Goal: Task Accomplishment & Management: Manage account settings

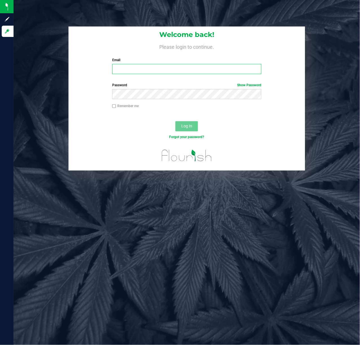
click at [157, 66] on input "Email" at bounding box center [186, 69] width 149 height 10
click at [129, 70] on input "Email" at bounding box center [186, 69] width 149 height 10
type input "n"
type input "[EMAIL_ADDRESS][DOMAIN_NAME]"
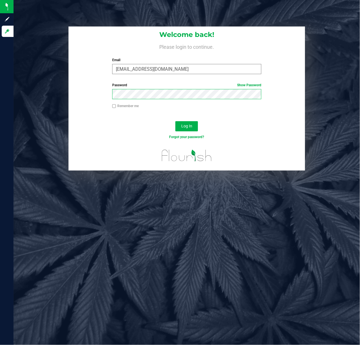
click at [175, 121] on button "Log In" at bounding box center [186, 126] width 23 height 10
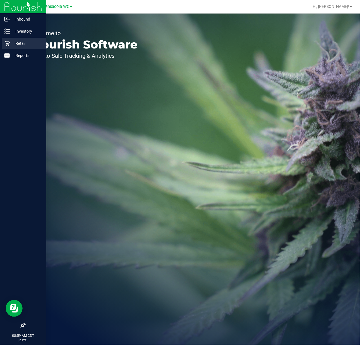
click at [15, 41] on p "Retail" at bounding box center [27, 43] width 34 height 7
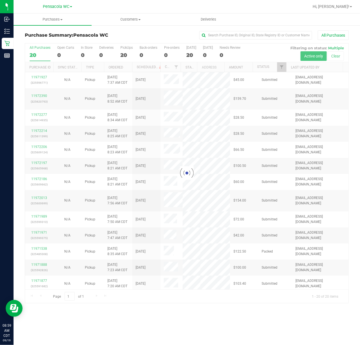
click at [282, 69] on div at bounding box center [186, 173] width 323 height 260
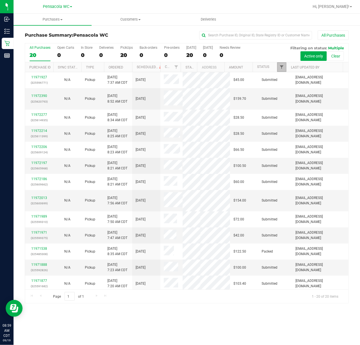
click at [282, 67] on span "Filter" at bounding box center [281, 67] width 5 height 5
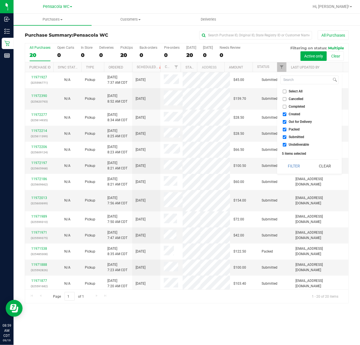
click at [294, 91] on span "Select All" at bounding box center [296, 91] width 14 height 3
click at [286, 91] on input "Select All" at bounding box center [285, 92] width 4 height 4
checkbox input "true"
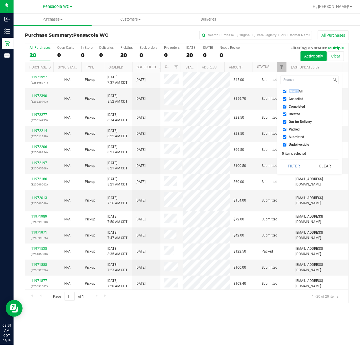
click at [294, 91] on span "Select All" at bounding box center [296, 91] width 14 height 3
click at [286, 91] on input "Select All" at bounding box center [285, 92] width 4 height 4
checkbox input "false"
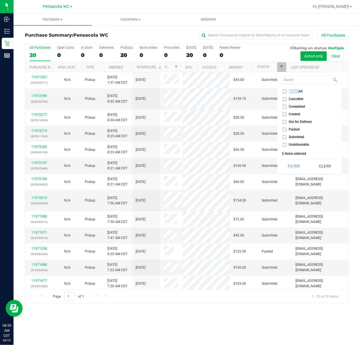
checkbox input "false"
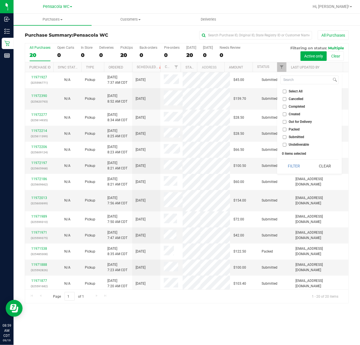
click at [297, 138] on span "Submitted" at bounding box center [296, 136] width 15 height 3
click at [286, 138] on input "Submitted" at bounding box center [285, 137] width 4 height 4
checkbox input "true"
click at [290, 168] on button "Filter" at bounding box center [293, 166] width 27 height 12
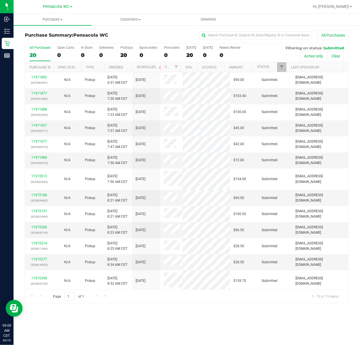
click at [125, 66] on th "Ordered" at bounding box center [118, 67] width 28 height 10
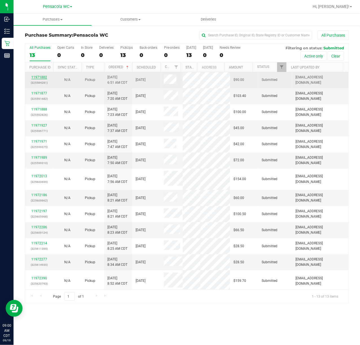
click at [42, 77] on link "11971802" at bounding box center [39, 77] width 16 height 4
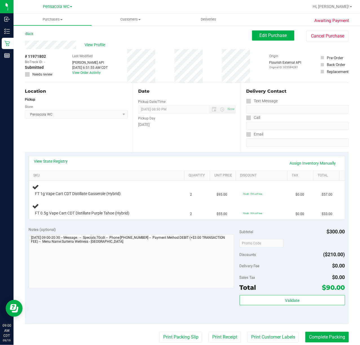
click at [94, 133] on div "Location Pickup Store Pensacola WC Select Store [PERSON_NAME][GEOGRAPHIC_DATA] …" at bounding box center [79, 117] width 108 height 69
click at [54, 161] on link "View State Registry" at bounding box center [51, 161] width 34 height 6
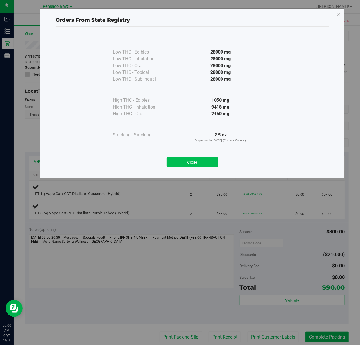
click at [199, 163] on button "Close" at bounding box center [192, 162] width 51 height 10
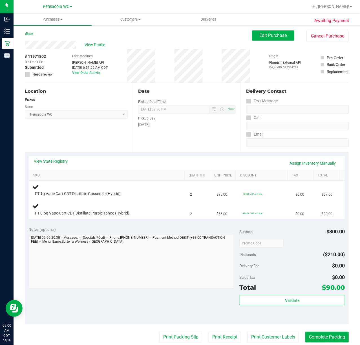
click at [81, 130] on div "Location Pickup Store Pensacola WC Select Store [PERSON_NAME][GEOGRAPHIC_DATA] …" at bounding box center [79, 117] width 108 height 69
click at [114, 231] on div "Notes (optional)" at bounding box center [134, 230] width 211 height 6
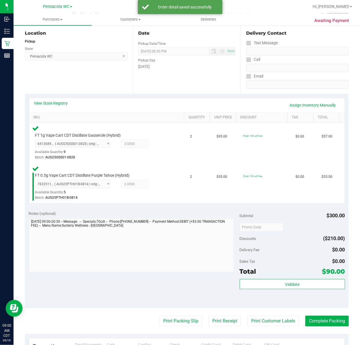
scroll to position [104, 0]
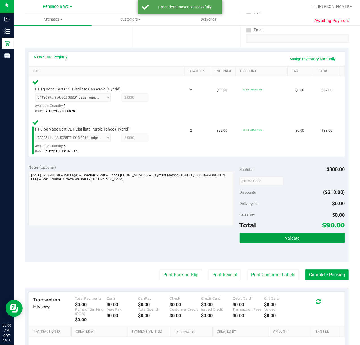
click at [302, 241] on button "Validate" at bounding box center [292, 238] width 105 height 10
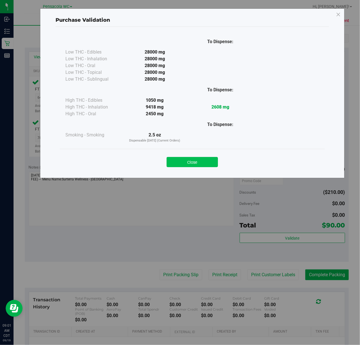
click at [193, 163] on button "Close" at bounding box center [192, 162] width 51 height 10
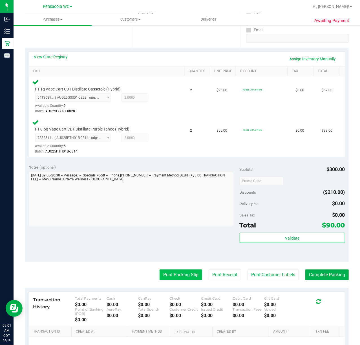
click at [183, 272] on button "Print Packing Slip" at bounding box center [180, 274] width 43 height 11
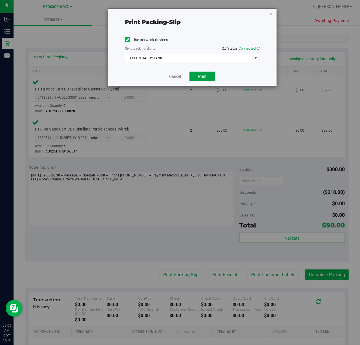
click at [202, 76] on span "Print" at bounding box center [202, 76] width 8 height 5
click at [161, 56] on span "EPSON-DADDY-YANKEE" at bounding box center [188, 58] width 127 height 8
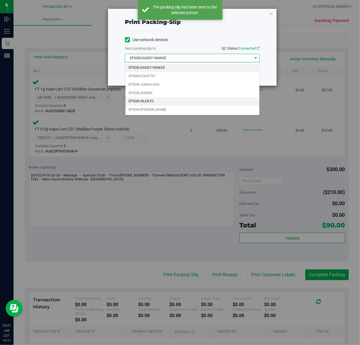
click at [145, 100] on li "EPSON-SILENTO" at bounding box center [192, 101] width 134 height 8
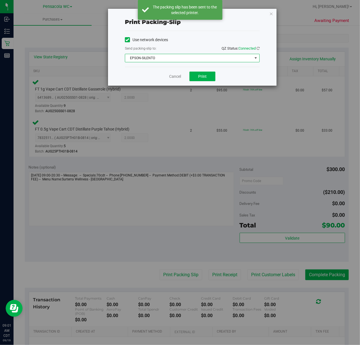
click at [247, 22] on div "Print packing-slip" at bounding box center [192, 22] width 135 height 8
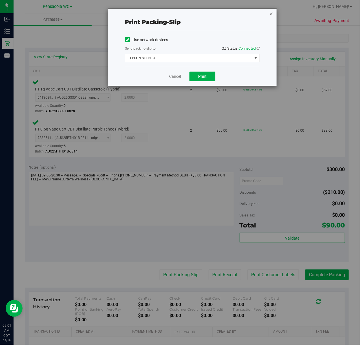
click at [272, 14] on icon "button" at bounding box center [271, 13] width 4 height 7
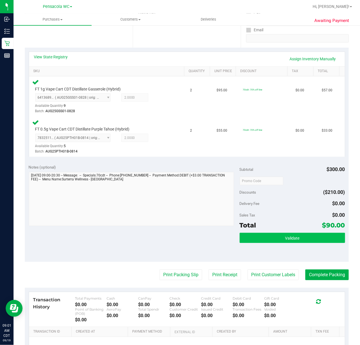
click at [294, 242] on button "Validate" at bounding box center [292, 238] width 105 height 10
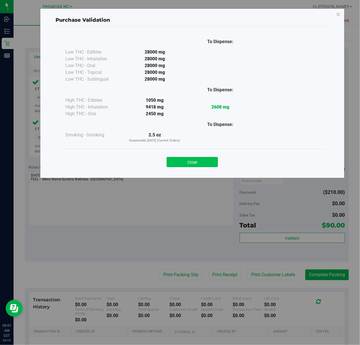
click at [195, 165] on button "Close" at bounding box center [192, 162] width 51 height 10
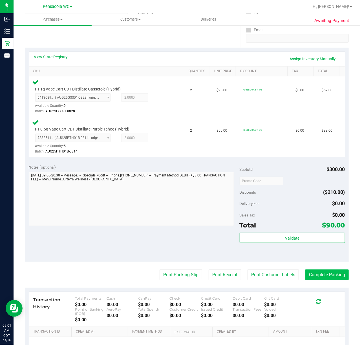
click at [320, 274] on button "Complete Packing" at bounding box center [326, 274] width 43 height 11
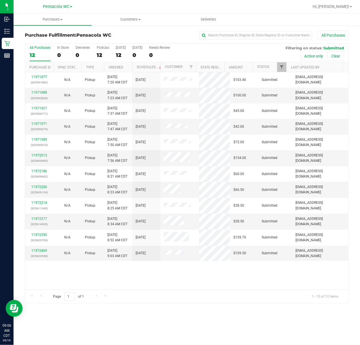
click at [282, 66] on span "Filter" at bounding box center [281, 67] width 5 height 5
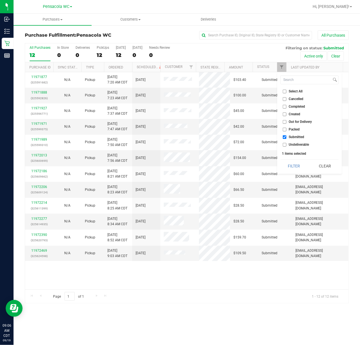
click at [295, 92] on span "Select All" at bounding box center [296, 91] width 14 height 3
click at [286, 92] on input "Select All" at bounding box center [285, 92] width 4 height 4
checkbox input "true"
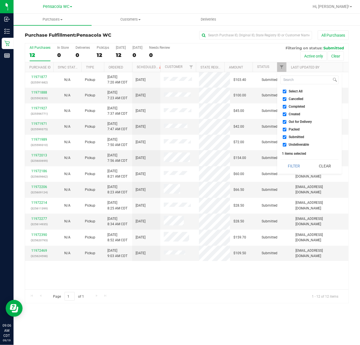
checkbox input "true"
click at [296, 92] on span "Select All" at bounding box center [296, 91] width 14 height 3
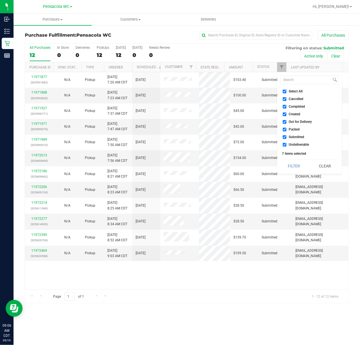
click at [286, 92] on input "Select All" at bounding box center [285, 92] width 4 height 4
checkbox input "false"
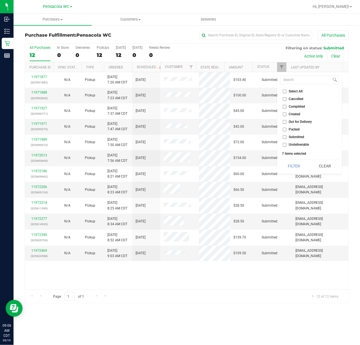
checkbox input "false"
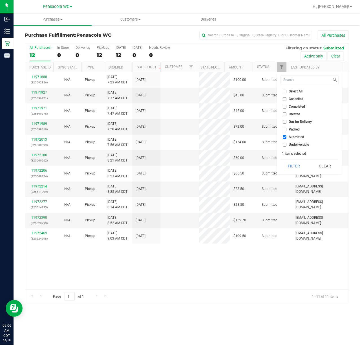
click at [304, 138] on span "Submitted" at bounding box center [296, 136] width 15 height 3
click at [286, 138] on input "Submitted" at bounding box center [285, 137] width 4 height 4
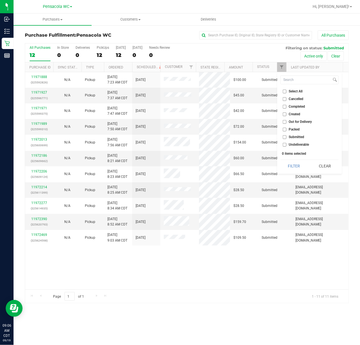
click at [292, 137] on span "Submitted" at bounding box center [296, 136] width 15 height 3
click at [286, 137] on input "Submitted" at bounding box center [285, 137] width 4 height 4
checkbox input "true"
click at [296, 166] on button "Filter" at bounding box center [293, 166] width 27 height 12
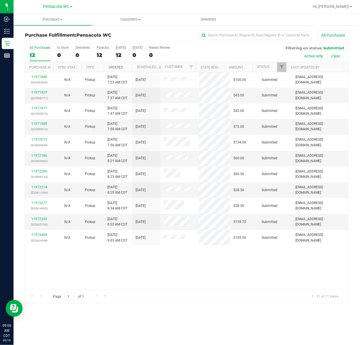
click at [121, 68] on link "Ordered" at bounding box center [115, 67] width 15 height 4
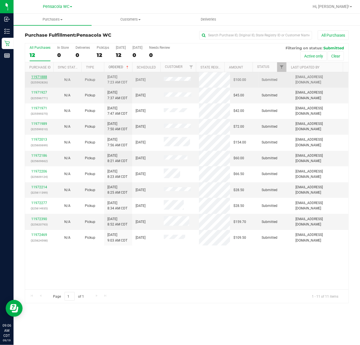
click at [39, 78] on link "11971888" at bounding box center [39, 77] width 16 height 4
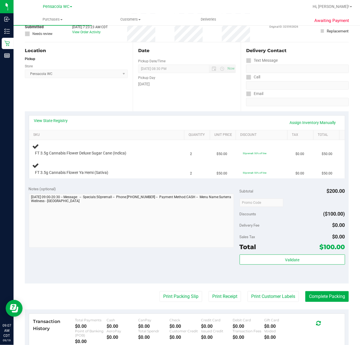
scroll to position [41, 0]
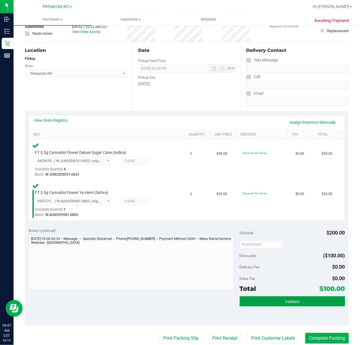
click at [279, 298] on button "Validate" at bounding box center [292, 301] width 105 height 10
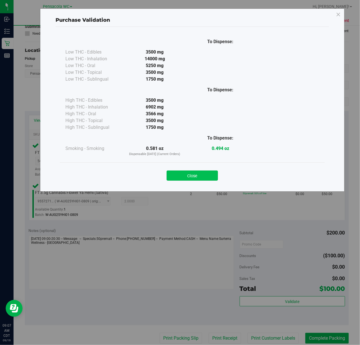
click at [199, 174] on button "Close" at bounding box center [192, 175] width 51 height 10
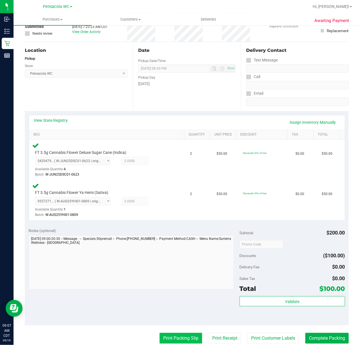
click at [175, 333] on button "Print Packing Slip" at bounding box center [180, 338] width 43 height 11
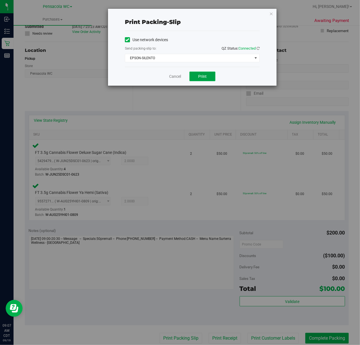
click at [209, 79] on button "Print" at bounding box center [202, 77] width 26 height 10
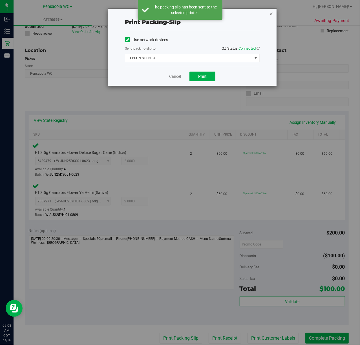
click at [271, 14] on icon "button" at bounding box center [271, 13] width 4 height 7
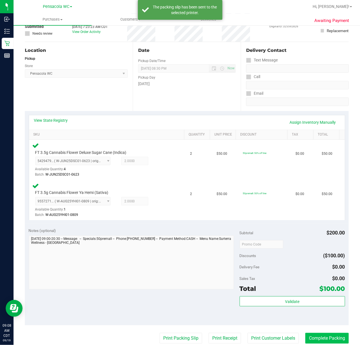
click at [326, 338] on button "Complete Packing" at bounding box center [326, 338] width 43 height 11
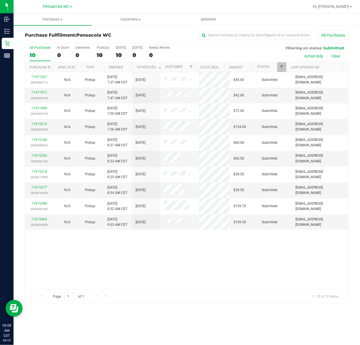
click at [233, 272] on div "11971927 (325596771) N/A Pickup 9/19/2025 7:37 AM CDT 9/19/2025 $45.00 Submitte…" at bounding box center [186, 180] width 323 height 217
click at [281, 67] on span "Filter" at bounding box center [281, 67] width 5 height 5
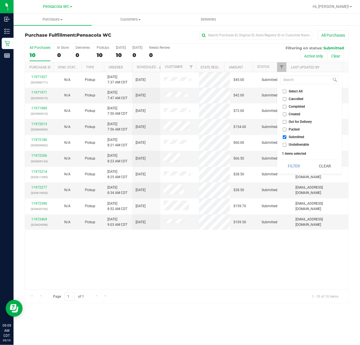
click at [285, 91] on input "Select All" at bounding box center [285, 92] width 4 height 4
checkbox input "true"
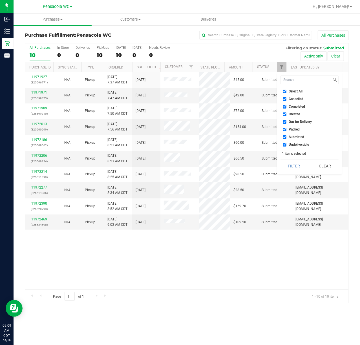
checkbox input "true"
click at [293, 91] on span "Select All" at bounding box center [296, 91] width 14 height 3
click at [286, 91] on input "Select All" at bounding box center [285, 92] width 4 height 4
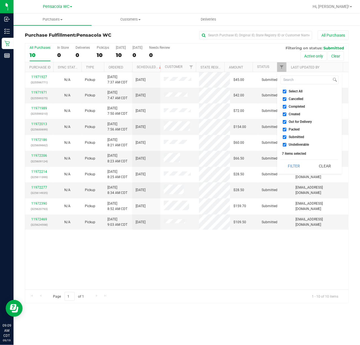
checkbox input "false"
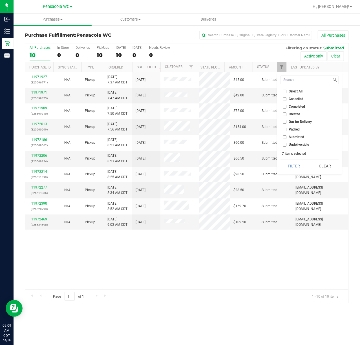
checkbox input "false"
click at [323, 95] on ul "Select All Cancelled Completed Created Out for Delivery Packed Submitted Undeli…" at bounding box center [309, 117] width 58 height 59
click at [293, 91] on span "Select All" at bounding box center [296, 91] width 14 height 3
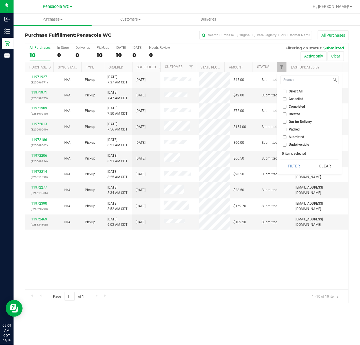
click at [286, 91] on input "Select All" at bounding box center [285, 92] width 4 height 4
checkbox input "true"
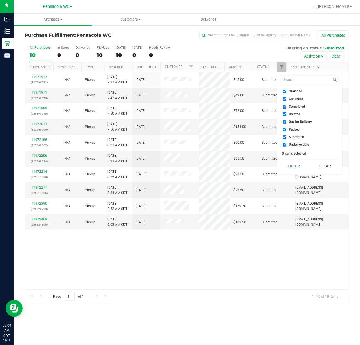
checkbox input "true"
click at [293, 91] on span "Select All" at bounding box center [296, 91] width 14 height 3
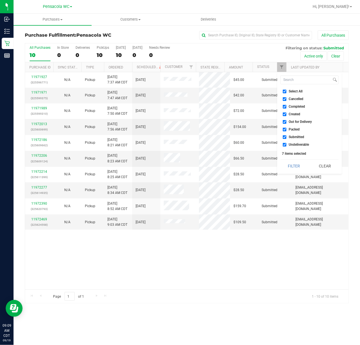
click at [286, 91] on input "Select All" at bounding box center [285, 92] width 4 height 4
checkbox input "false"
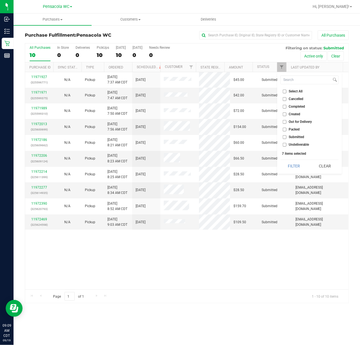
checkbox input "false"
click at [301, 144] on span "Undeliverable" at bounding box center [299, 144] width 20 height 3
click at [286, 144] on input "Undeliverable" at bounding box center [285, 145] width 4 height 4
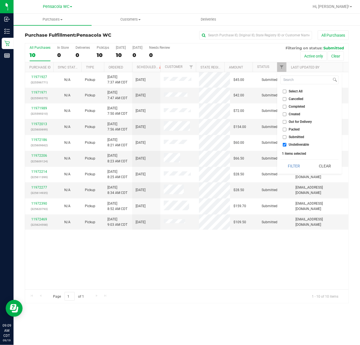
click at [303, 145] on span "Undeliverable" at bounding box center [299, 144] width 20 height 3
click at [286, 145] on input "Undeliverable" at bounding box center [285, 145] width 4 height 4
checkbox input "false"
click at [297, 139] on span "Submitted" at bounding box center [296, 136] width 15 height 3
click at [286, 139] on input "Submitted" at bounding box center [285, 137] width 4 height 4
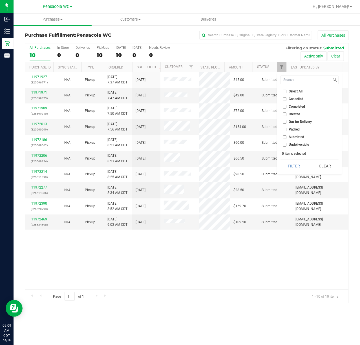
checkbox input "true"
click at [298, 172] on button "Filter" at bounding box center [293, 166] width 27 height 12
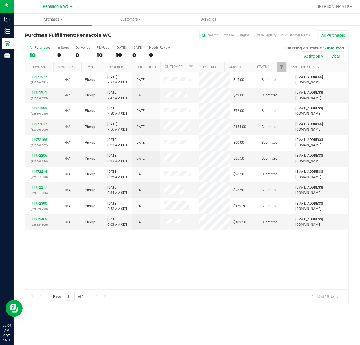
click at [158, 283] on div "11971927 (325596771) N/A Pickup 9/19/2025 7:37 AM CDT 9/19/2025 $45.00 Submitte…" at bounding box center [186, 180] width 323 height 217
click at [118, 67] on link "Ordered" at bounding box center [115, 67] width 15 height 4
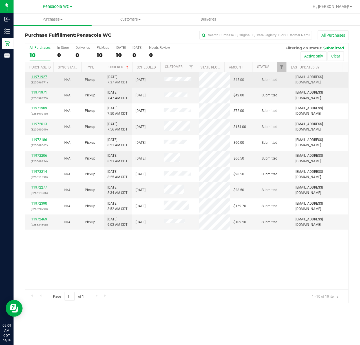
click at [42, 78] on link "11971927" at bounding box center [39, 77] width 16 height 4
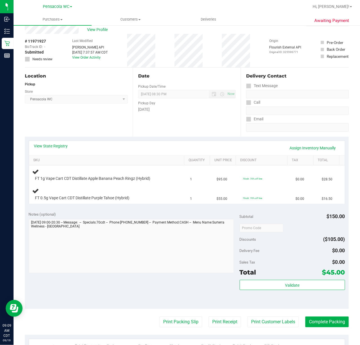
scroll to position [20, 0]
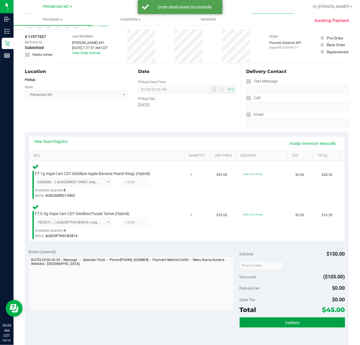
click at [307, 322] on button "Validate" at bounding box center [292, 322] width 105 height 10
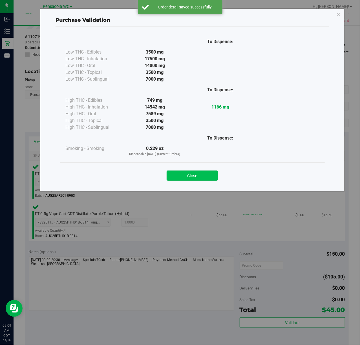
click at [201, 173] on button "Close" at bounding box center [192, 175] width 51 height 10
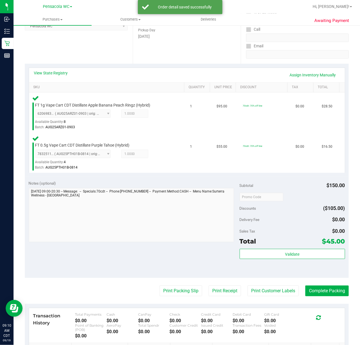
scroll to position [111, 0]
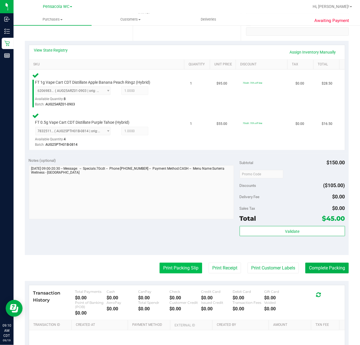
click at [185, 268] on button "Print Packing Slip" at bounding box center [180, 268] width 43 height 11
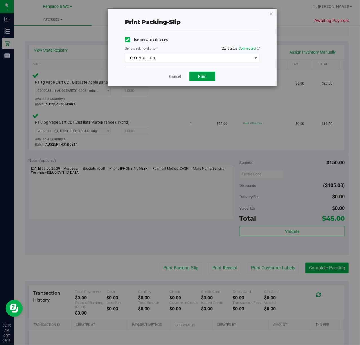
click at [205, 74] on span "Print" at bounding box center [202, 76] width 8 height 5
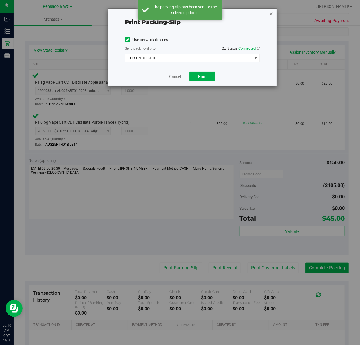
click at [269, 16] on icon "button" at bounding box center [271, 13] width 4 height 7
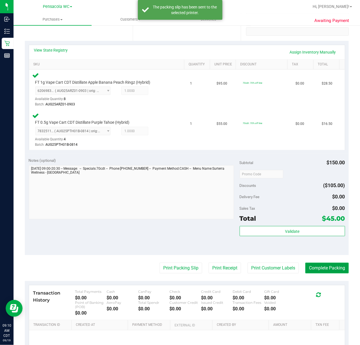
click at [323, 268] on button "Complete Packing" at bounding box center [326, 268] width 43 height 11
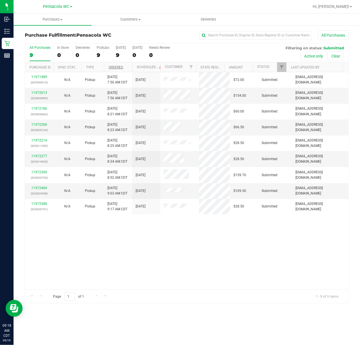
click at [121, 67] on link "Ordered" at bounding box center [115, 67] width 15 height 4
click at [38, 93] on link "11972013" at bounding box center [39, 93] width 16 height 4
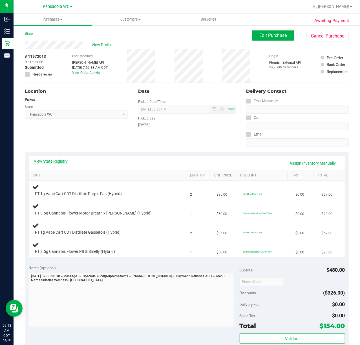
click at [58, 158] on link "View State Registry" at bounding box center [51, 161] width 34 height 6
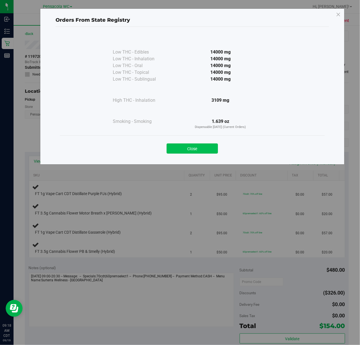
click at [215, 147] on button "Close" at bounding box center [192, 148] width 51 height 10
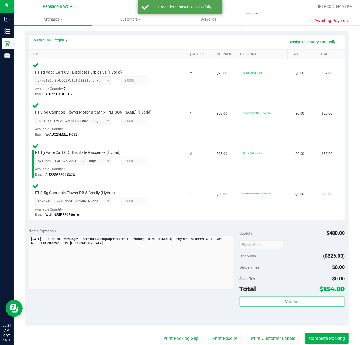
scroll to position [121, 0]
click at [266, 290] on div "Total $154.00" at bounding box center [292, 289] width 105 height 10
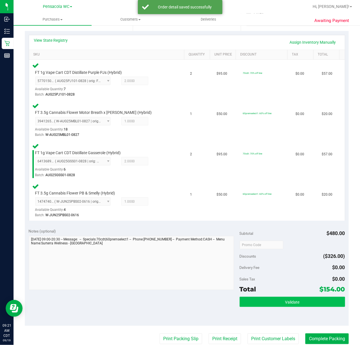
click at [262, 300] on button "Validate" at bounding box center [292, 302] width 105 height 10
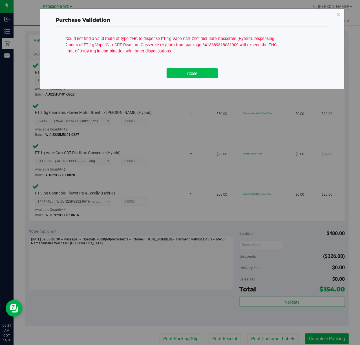
click at [190, 71] on button "Close" at bounding box center [192, 73] width 51 height 10
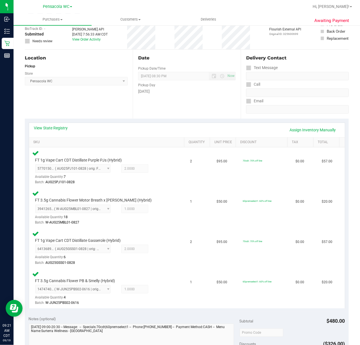
scroll to position [3, 0]
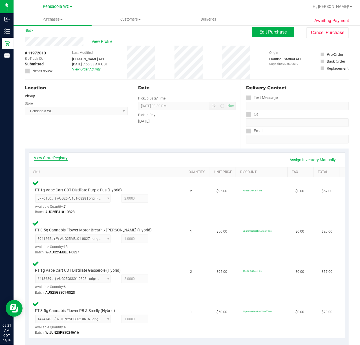
click at [62, 158] on link "View State Registry" at bounding box center [51, 158] width 34 height 6
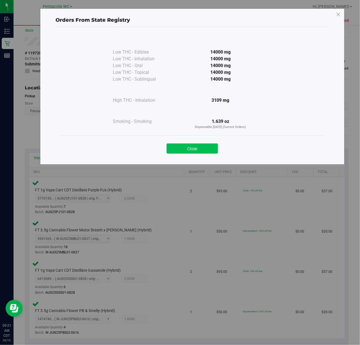
click at [195, 145] on button "Close" at bounding box center [192, 148] width 51 height 10
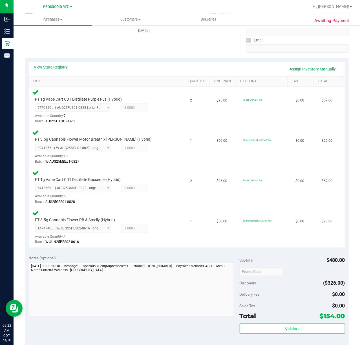
scroll to position [95, 0]
click at [304, 66] on link "Assign Inventory Manually" at bounding box center [313, 69] width 54 height 10
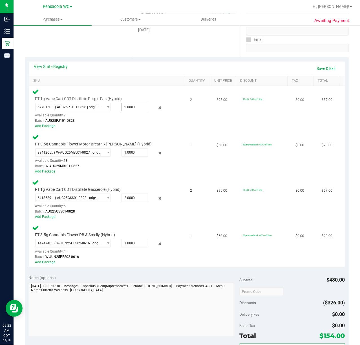
click at [133, 107] on span "2.0000 2" at bounding box center [134, 107] width 27 height 8
click at [133, 107] on input "2" at bounding box center [134, 107] width 26 height 8
type input "1"
type input "1.0000"
click at [166, 127] on div "FT 1g Vape Cart CDT Distillate Purple PJs (Hybrid) 5770150022167047 ( AUG25PJ10…" at bounding box center [107, 108] width 151 height 41
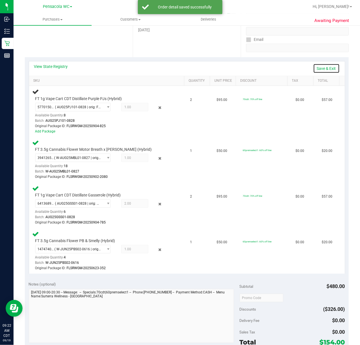
click at [313, 68] on link "Save & Exit" at bounding box center [326, 69] width 26 height 10
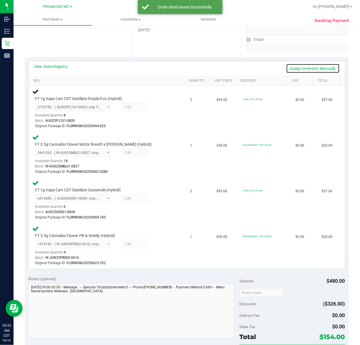
click at [311, 68] on link "Assign Inventory Manually" at bounding box center [313, 69] width 54 height 10
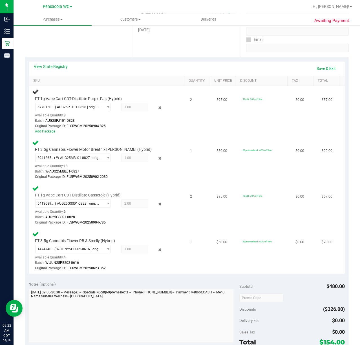
click at [130, 203] on span "2.00 2" at bounding box center [134, 203] width 27 height 8
click at [169, 187] on div "FT 1g Vape Cart CDT Distillate Gasserole (Hybrid) 6413689818031900 ( AUG25GSS01…" at bounding box center [107, 205] width 151 height 41
click at [123, 204] on span "2.00 2" at bounding box center [134, 203] width 27 height 8
click at [317, 69] on link "Save & Exit" at bounding box center [326, 69] width 26 height 10
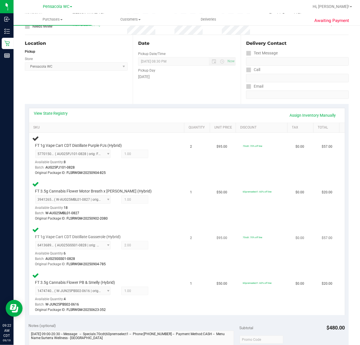
scroll to position [113, 0]
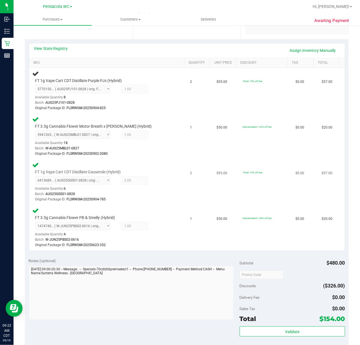
click at [156, 181] on div "6413689818031900 ( AUG25GSS01-0828 | orig: FLSRWGM-20250904-785 ) 6413689818031…" at bounding box center [103, 189] width 136 height 26
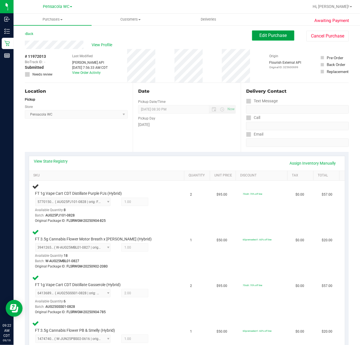
click at [265, 39] on button "Edit Purchase" at bounding box center [273, 35] width 42 height 10
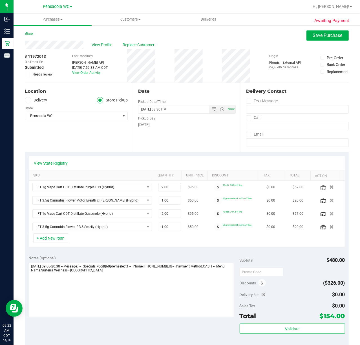
click at [168, 189] on span "2.00 2" at bounding box center [170, 187] width 22 height 8
click at [168, 189] on input "2" at bounding box center [170, 187] width 22 height 8
type input "1"
type input "1.00"
click at [318, 38] on button "Save Purchase" at bounding box center [327, 35] width 42 height 10
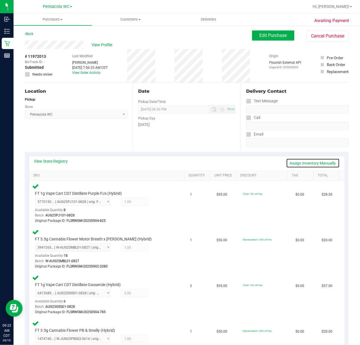
click at [312, 160] on link "Assign Inventory Manually" at bounding box center [313, 163] width 54 height 10
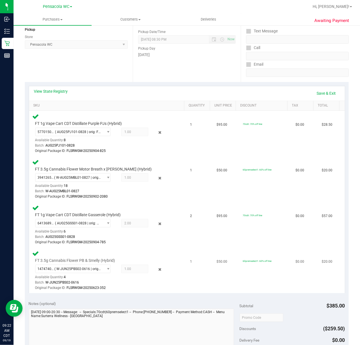
scroll to position [75, 0]
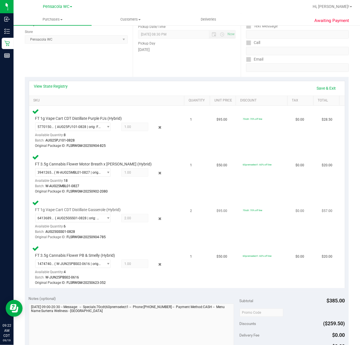
click at [138, 217] on span "2.00 2" at bounding box center [134, 218] width 27 height 8
click at [125, 218] on span "2.00 2" at bounding box center [134, 218] width 27 height 8
click at [123, 218] on span "2.00 2" at bounding box center [134, 218] width 27 height 8
click at [127, 219] on span "2.00 2" at bounding box center [134, 218] width 27 height 8
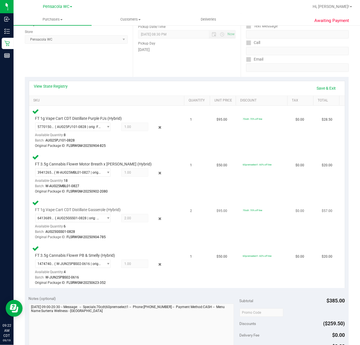
click at [127, 219] on span "2.00 2" at bounding box center [134, 218] width 27 height 8
drag, startPoint x: 136, startPoint y: 199, endPoint x: 136, endPoint y: 203, distance: 4.2
click at [136, 203] on td "FT 1g Vape Cart CDT Distillate Gasserole (Hybrid) 6413689818031900 ( AUG25GSS01…" at bounding box center [108, 220] width 158 height 46
click at [316, 86] on link "Save & Exit" at bounding box center [326, 88] width 26 height 10
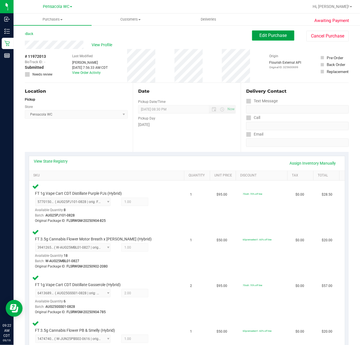
click at [281, 32] on button "Edit Purchase" at bounding box center [273, 35] width 42 height 10
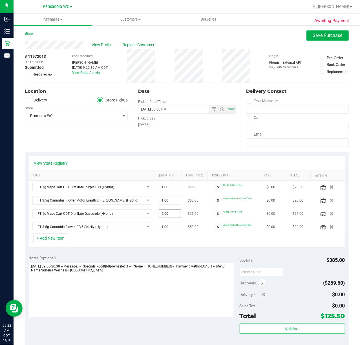
click at [167, 214] on span "2.00 2" at bounding box center [170, 213] width 22 height 8
click at [167, 214] on input "2" at bounding box center [170, 214] width 22 height 8
type input "1"
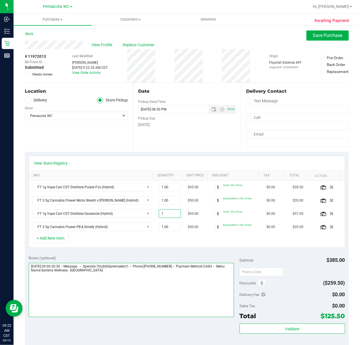
type input "2.00"
click at [147, 298] on textarea at bounding box center [131, 290] width 205 height 54
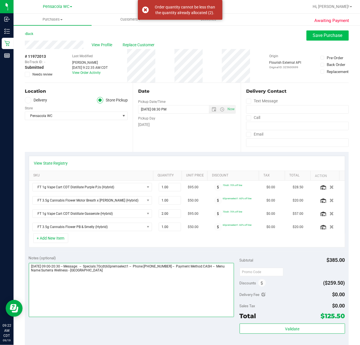
type textarea "Friday 09/19/2025 09:00-20:30 -- Message: -- Specials:70cdt|60premselect1 -- Ph…"
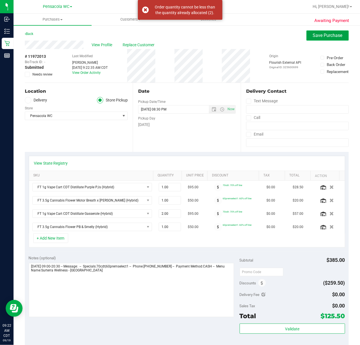
click at [320, 33] on span "Save Purchase" at bounding box center [328, 35] width 30 height 5
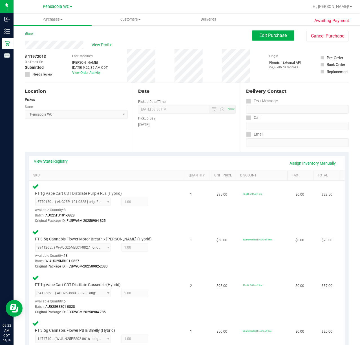
click at [155, 223] on div "Original Package ID: FLSRWGM-20250904-825" at bounding box center [103, 220] width 136 height 5
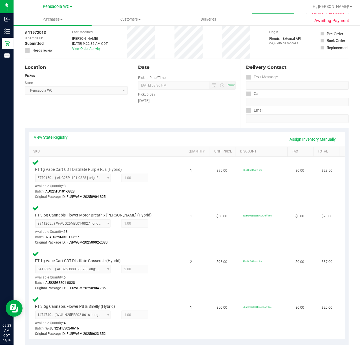
scroll to position [37, 0]
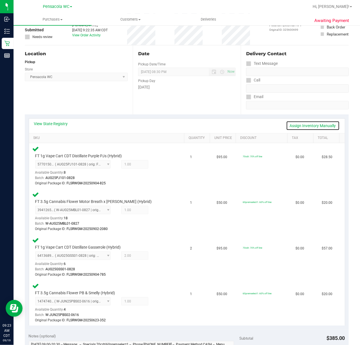
click at [297, 122] on link "Assign Inventory Manually" at bounding box center [313, 126] width 54 height 10
click at [153, 232] on div at bounding box center [103, 232] width 136 height 0
click at [319, 123] on link "Save & Exit" at bounding box center [326, 126] width 26 height 10
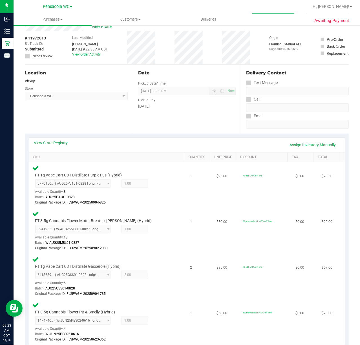
scroll to position [0, 0]
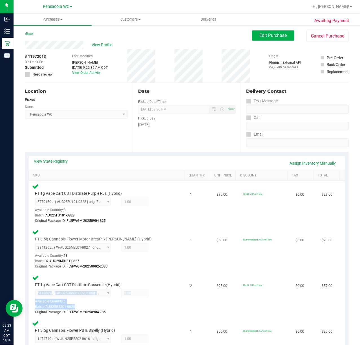
drag, startPoint x: 127, startPoint y: 294, endPoint x: 90, endPoint y: 270, distance: 44.2
click at [89, 270] on tbody "FT 1g Vape Cart CDT Distillate Purple PJs (Hybrid) 5770150022167047 ( AUG25PJ10…" at bounding box center [187, 272] width 316 height 182
click at [153, 270] on td "FT 3.5g Cannabis Flower Motor Breath x Mike Larry (Hybrid) 3941265880464011 ( W…" at bounding box center [108, 249] width 158 height 46
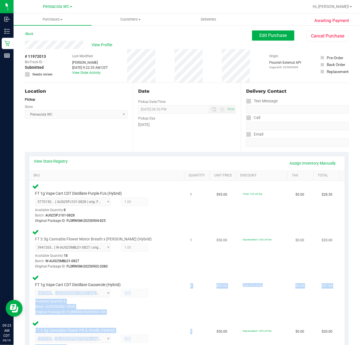
drag, startPoint x: 161, startPoint y: 321, endPoint x: 128, endPoint y: 264, distance: 65.4
click at [117, 269] on tbody "FT 1g Vape Cart CDT Distillate Purple PJs (Hybrid) 5770150022167047 ( AUG25PJ10…" at bounding box center [187, 272] width 316 height 182
click at [144, 264] on div "Original Package ID: FLSRWGM-20250902-2080" at bounding box center [103, 266] width 136 height 5
click at [138, 265] on div "Original Package ID: FLSRWGM-20250902-2080" at bounding box center [103, 266] width 136 height 5
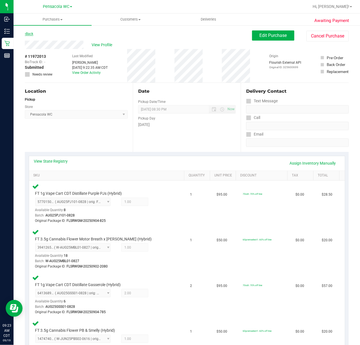
click at [33, 33] on link "Back" at bounding box center [29, 34] width 8 height 4
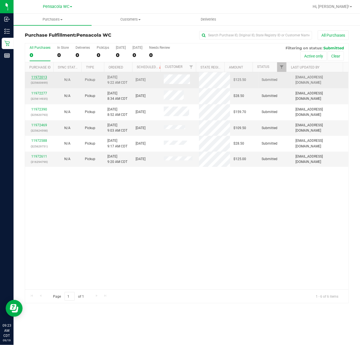
click at [41, 78] on link "11972013" at bounding box center [39, 77] width 16 height 4
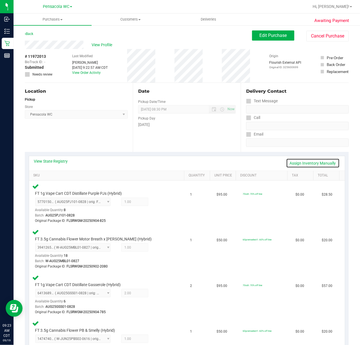
click at [299, 165] on link "Assign Inventory Manually" at bounding box center [313, 163] width 54 height 10
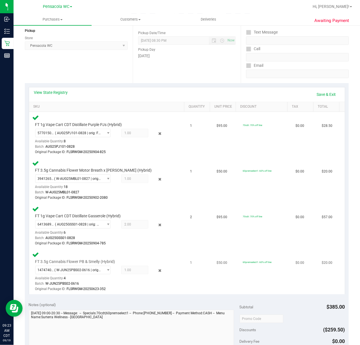
scroll to position [75, 0]
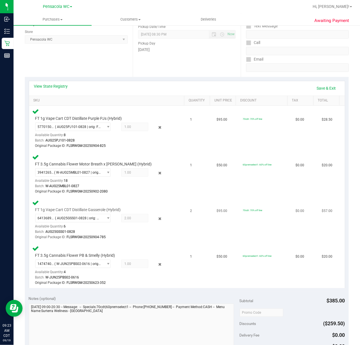
click at [128, 225] on div "6413689818031900 ( AUG25GSS01-0828 | orig: FLSRWGM-20250904-785 ) 6413689818031…" at bounding box center [103, 227] width 136 height 26
click at [126, 220] on span "2.00 2" at bounding box center [134, 218] width 27 height 8
click at [128, 213] on div "FT 1g Vape Cart CDT Distillate Gasserole (Hybrid) 6413689818031900 ( AUG25GSS01…" at bounding box center [101, 223] width 139 height 33
drag, startPoint x: 128, startPoint y: 213, endPoint x: 130, endPoint y: 220, distance: 7.2
click at [128, 214] on div "FT 1g Vape Cart CDT Distillate Gasserole (Hybrid) 6413689818031900 ( AUG25GSS01…" at bounding box center [101, 223] width 139 height 33
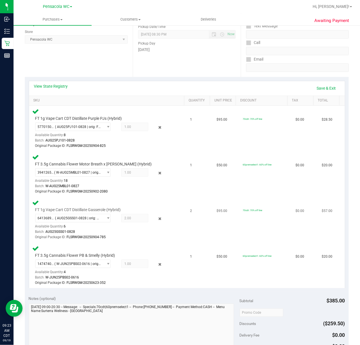
click at [130, 220] on span "2.00 2" at bounding box center [134, 218] width 27 height 8
drag, startPoint x: 121, startPoint y: 220, endPoint x: 114, endPoint y: 221, distance: 6.5
click at [116, 220] on div "2.00 2" at bounding box center [131, 218] width 34 height 8
click at [114, 221] on div "2.00 2" at bounding box center [131, 218] width 34 height 8
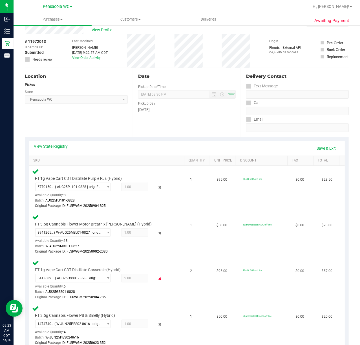
scroll to position [0, 0]
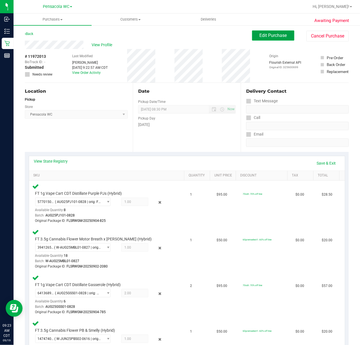
click at [278, 37] on span "Edit Purchase" at bounding box center [273, 35] width 27 height 5
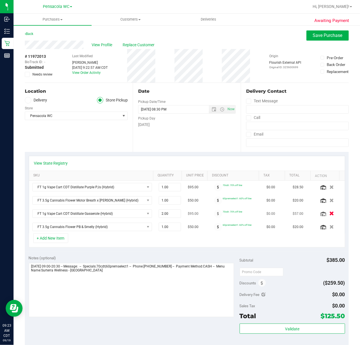
click at [329, 216] on icon "button" at bounding box center [331, 214] width 5 height 4
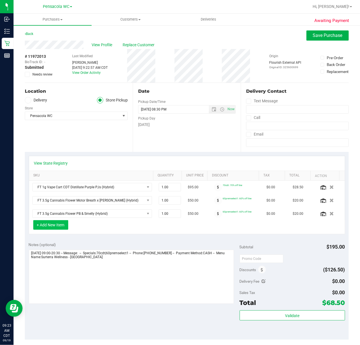
click at [52, 227] on button "+ Add New Item" at bounding box center [50, 225] width 35 height 10
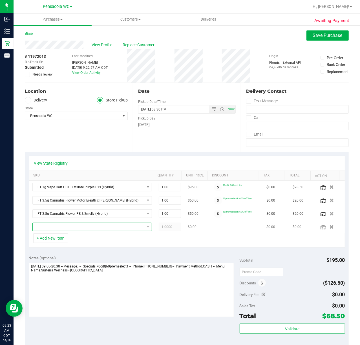
click at [95, 230] on span "NO DATA FOUND" at bounding box center [89, 227] width 112 height 8
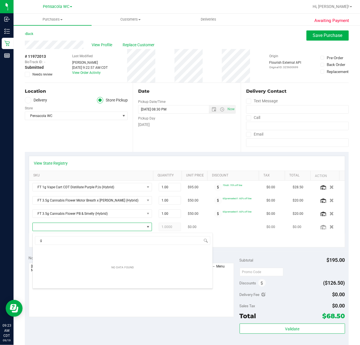
scroll to position [8, 109]
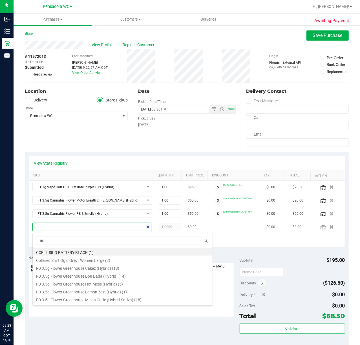
type input "gss"
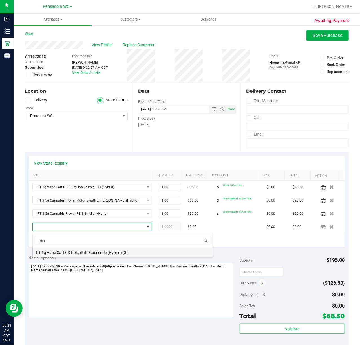
click at [107, 252] on li "FT 1g Vape Cart CDT Distillate Gasserole (Hybrid) (8)" at bounding box center [123, 252] width 180 height 8
click at [193, 245] on div "+ Add New Item" at bounding box center [187, 240] width 316 height 14
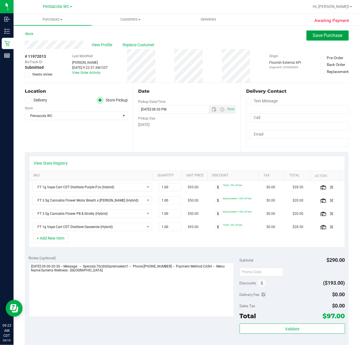
click at [326, 37] on span "Save Purchase" at bounding box center [328, 35] width 30 height 5
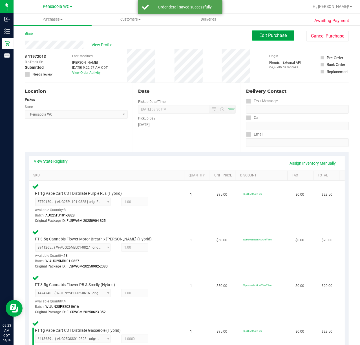
click at [276, 36] on span "Edit Purchase" at bounding box center [273, 35] width 27 height 5
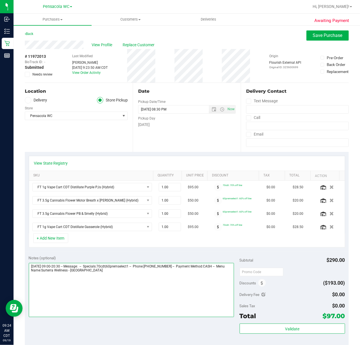
click at [112, 296] on textarea at bounding box center [131, 290] width 205 height 54
type textarea "Friday 09/19/2025 09:00-20:30 -- Message: -- Specials:70cdt|60premselect1 -- Ph…"
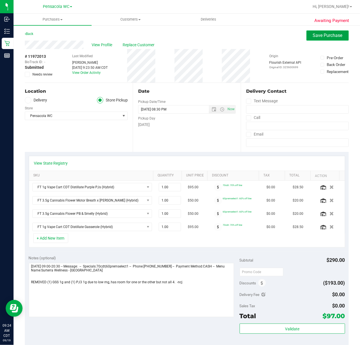
click at [313, 37] on span "Save Purchase" at bounding box center [328, 35] width 30 height 5
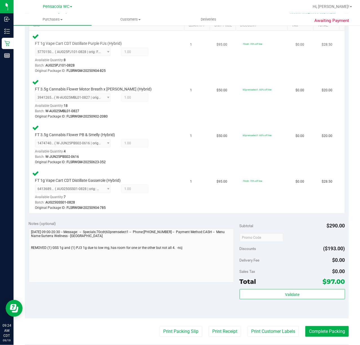
scroll to position [150, 0]
drag, startPoint x: 170, startPoint y: 294, endPoint x: 233, endPoint y: 289, distance: 63.9
click at [170, 295] on div "Notes (optional) Subtotal $290.00 Discounts ($193.00) Delivery Fee $0.00 Sales …" at bounding box center [187, 267] width 324 height 101
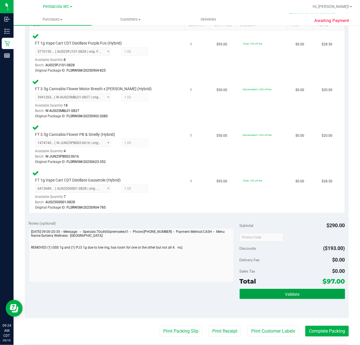
click at [244, 294] on button "Validate" at bounding box center [292, 294] width 105 height 10
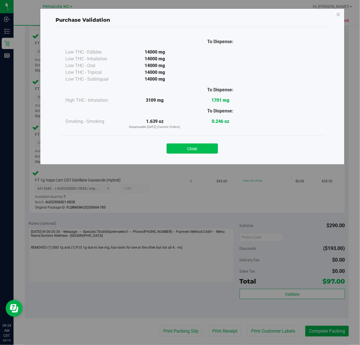
click at [196, 146] on button "Close" at bounding box center [192, 148] width 51 height 10
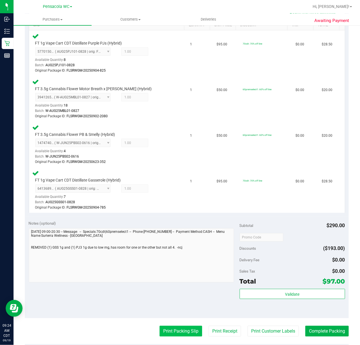
click at [182, 331] on button "Print Packing Slip" at bounding box center [180, 331] width 43 height 11
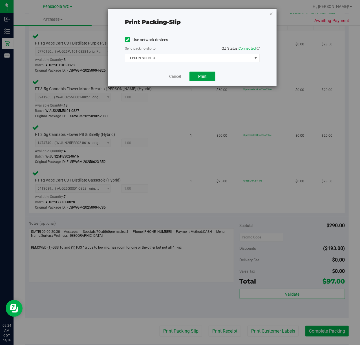
click at [207, 79] on button "Print" at bounding box center [202, 77] width 26 height 10
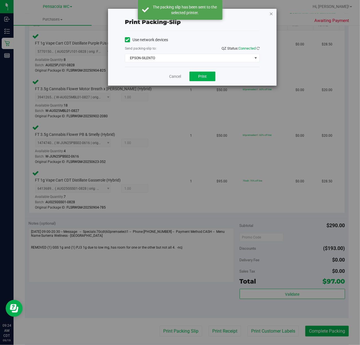
click at [272, 12] on icon "button" at bounding box center [271, 13] width 4 height 7
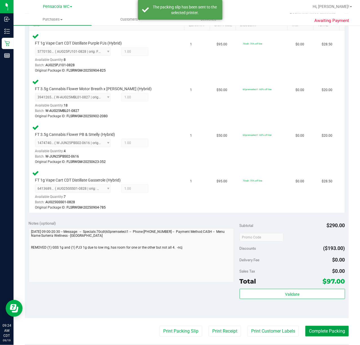
click at [315, 326] on button "Complete Packing" at bounding box center [326, 331] width 43 height 11
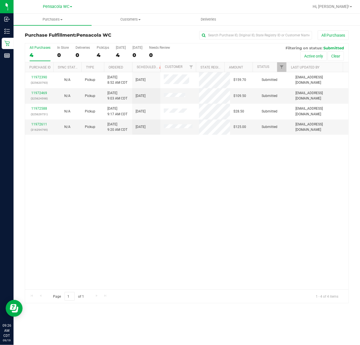
click at [134, 238] on div "11972390 (325620793) N/A Pickup 9/19/2025 8:52 AM CDT 9/19/2025 $159.70 Submitt…" at bounding box center [186, 180] width 323 height 217
click at [121, 66] on link "Ordered" at bounding box center [115, 67] width 15 height 4
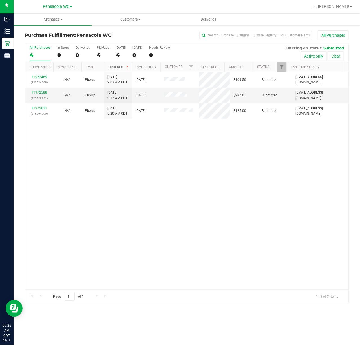
click at [112, 164] on div "11972469 (325624598) N/A Pickup 9/19/2025 9:03 AM CDT 9/19/2025 $109.50 Submitt…" at bounding box center [186, 180] width 323 height 217
click at [40, 94] on link "11972588" at bounding box center [39, 92] width 16 height 4
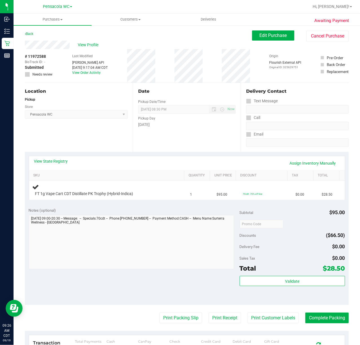
click at [30, 33] on link "Back" at bounding box center [29, 34] width 8 height 4
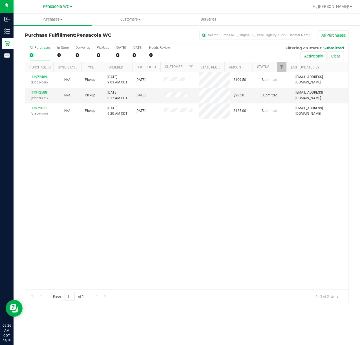
click at [96, 153] on div "11972469 (325624598) N/A Pickup 9/19/2025 9:03 AM CDT 9/19/2025 $109.50 Submitt…" at bounding box center [186, 180] width 323 height 217
click at [40, 93] on link "11972588" at bounding box center [39, 92] width 16 height 4
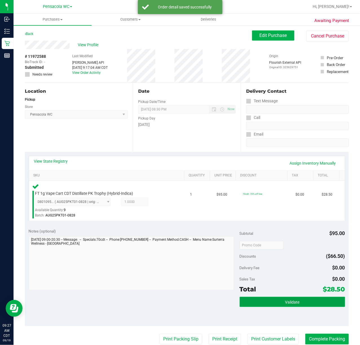
click at [296, 301] on button "Validate" at bounding box center [292, 302] width 105 height 10
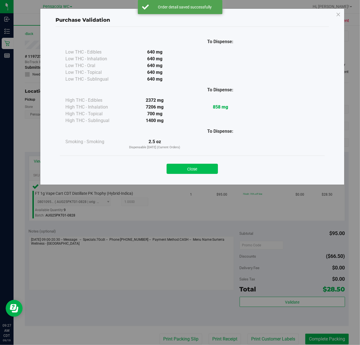
click at [206, 165] on button "Close" at bounding box center [192, 169] width 51 height 10
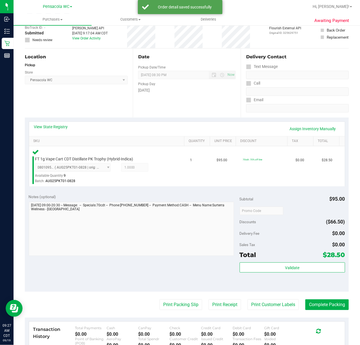
scroll to position [33, 0]
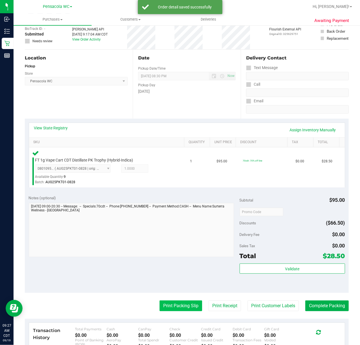
click at [185, 303] on button "Print Packing Slip" at bounding box center [180, 305] width 43 height 11
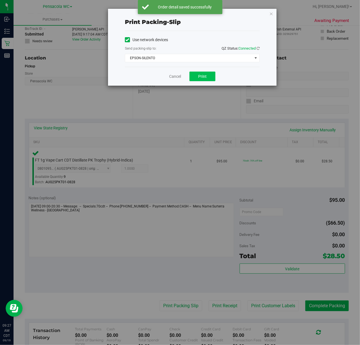
click at [205, 72] on button "Print" at bounding box center [202, 77] width 26 height 10
click at [271, 12] on icon "button" at bounding box center [271, 13] width 4 height 7
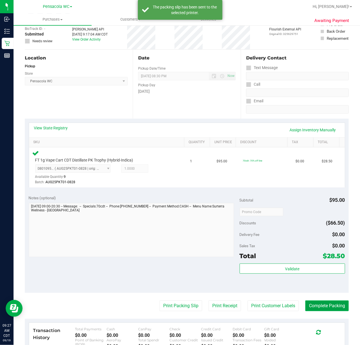
click at [332, 302] on button "Complete Packing" at bounding box center [326, 305] width 43 height 11
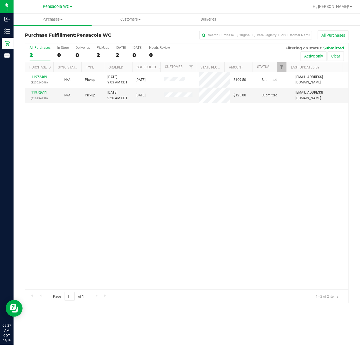
click at [112, 146] on div "11972469 (325624598) N/A Pickup 9/19/2025 9:03 AM CDT 9/19/2025 $109.50 Submitt…" at bounding box center [186, 180] width 323 height 217
click at [43, 92] on link "11972611" at bounding box center [39, 92] width 16 height 4
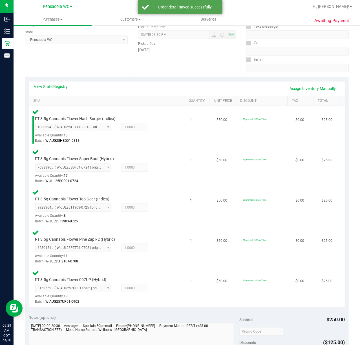
scroll to position [140, 0]
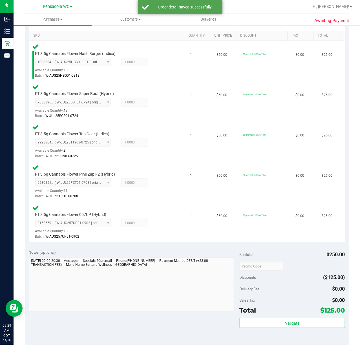
click at [294, 310] on div "Total $125.00" at bounding box center [292, 310] width 105 height 10
click at [286, 323] on span "Validate" at bounding box center [292, 323] width 14 height 5
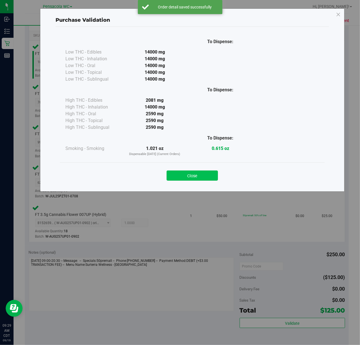
click at [213, 173] on button "Close" at bounding box center [192, 175] width 51 height 10
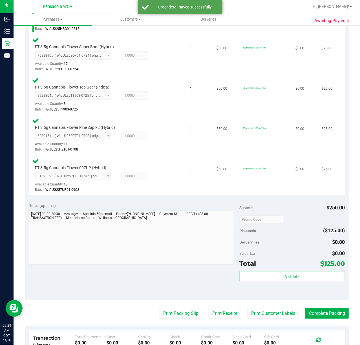
scroll to position [188, 0]
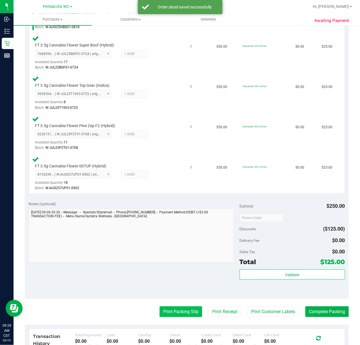
click at [180, 311] on button "Print Packing Slip" at bounding box center [180, 311] width 43 height 11
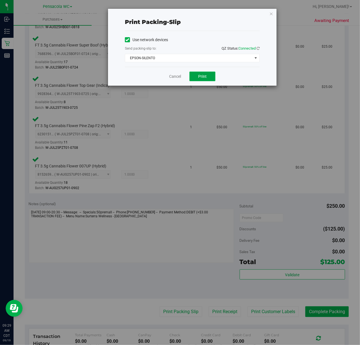
click at [202, 80] on button "Print" at bounding box center [202, 77] width 26 height 10
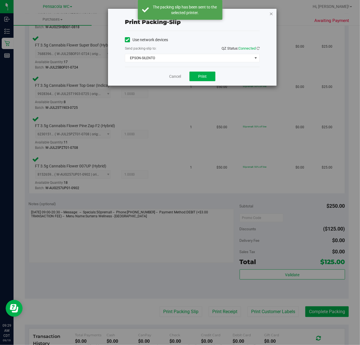
click at [271, 15] on icon "button" at bounding box center [271, 13] width 4 height 7
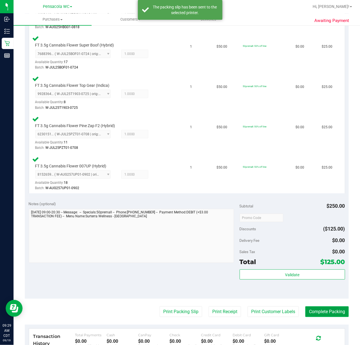
click at [327, 312] on button "Complete Packing" at bounding box center [326, 311] width 43 height 11
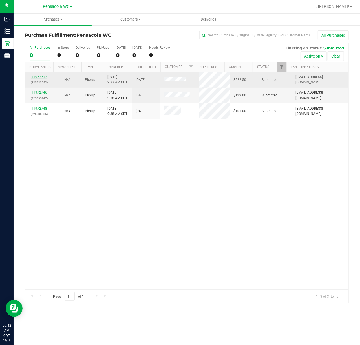
click at [42, 77] on link "11972712" at bounding box center [39, 77] width 16 height 4
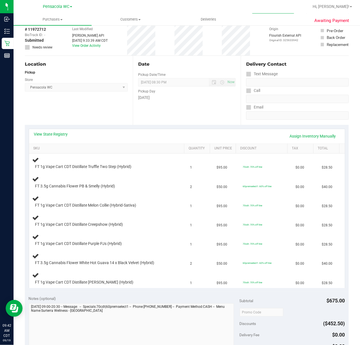
scroll to position [36, 0]
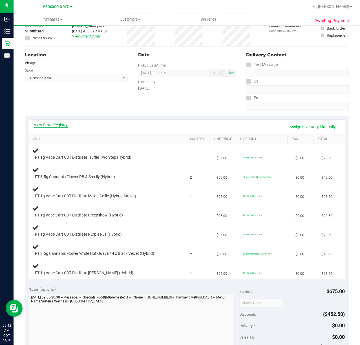
click at [62, 124] on link "View State Registry" at bounding box center [51, 125] width 34 height 6
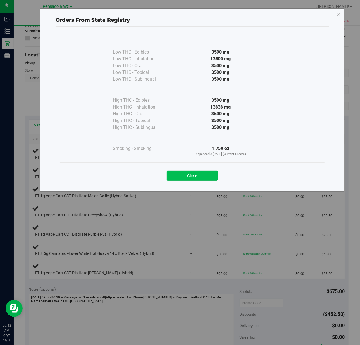
click at [209, 174] on button "Close" at bounding box center [192, 175] width 51 height 10
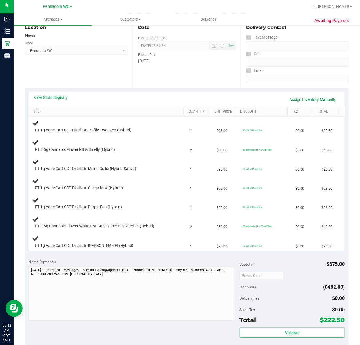
scroll to position [65, 0]
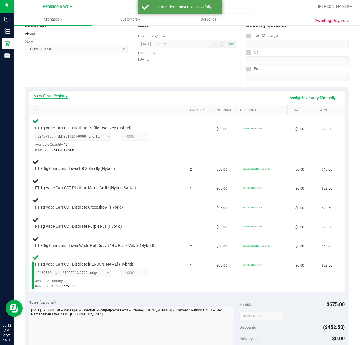
click at [46, 96] on link "View State Registry" at bounding box center [51, 96] width 34 height 6
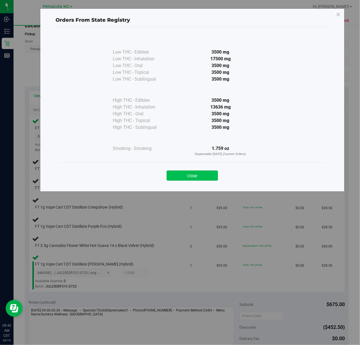
click at [199, 179] on button "Close" at bounding box center [192, 175] width 51 height 10
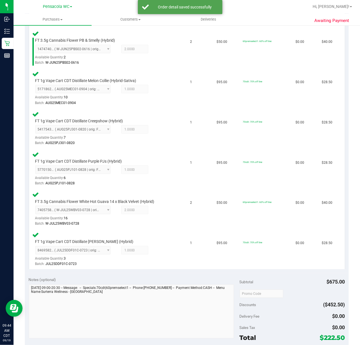
scroll to position [216, 0]
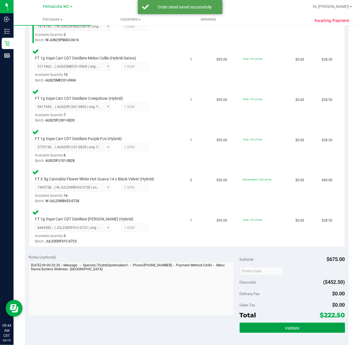
click at [297, 331] on button "Validate" at bounding box center [292, 328] width 105 height 10
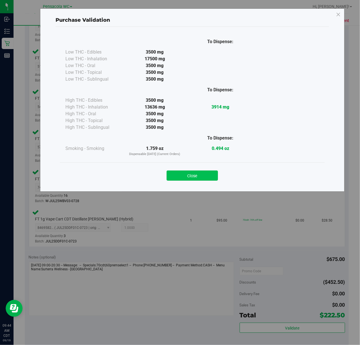
click at [203, 173] on button "Close" at bounding box center [192, 175] width 51 height 10
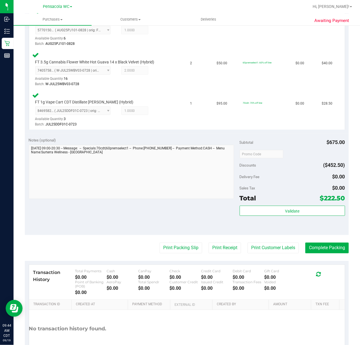
scroll to position [369, 0]
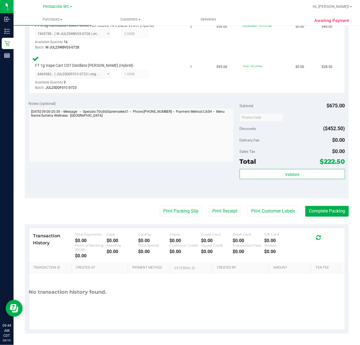
click at [163, 281] on div "No transaction history found." at bounding box center [187, 292] width 316 height 38
click at [171, 210] on button "Print Packing Slip" at bounding box center [180, 211] width 43 height 11
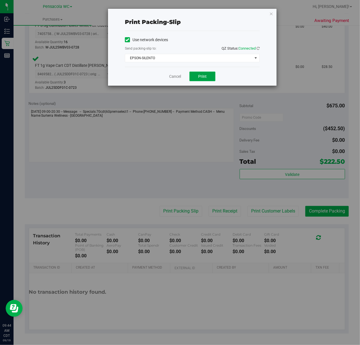
click at [208, 73] on button "Print" at bounding box center [202, 77] width 26 height 10
click at [271, 14] on icon "button" at bounding box center [271, 13] width 4 height 7
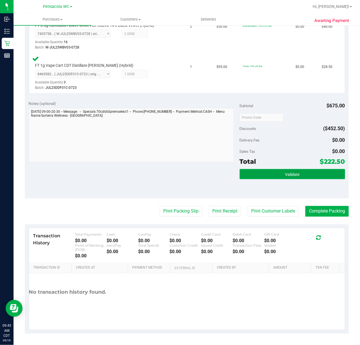
click at [280, 173] on button "Validate" at bounding box center [292, 174] width 105 height 10
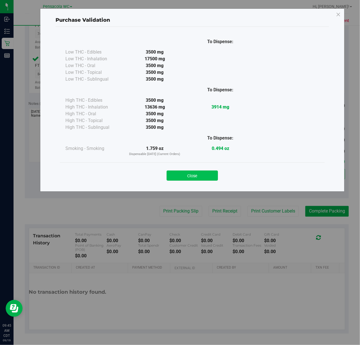
click at [205, 176] on button "Close" at bounding box center [192, 175] width 51 height 10
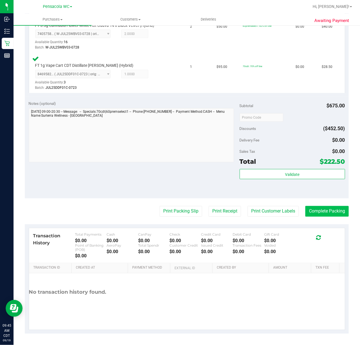
click at [322, 208] on button "Complete Packing" at bounding box center [326, 211] width 43 height 11
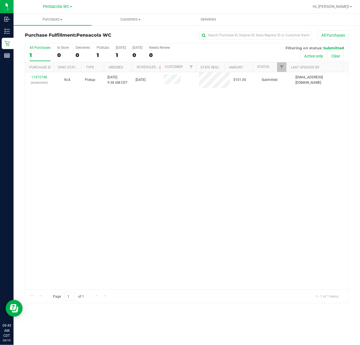
click at [42, 77] on link "11972748" at bounding box center [39, 77] width 16 height 4
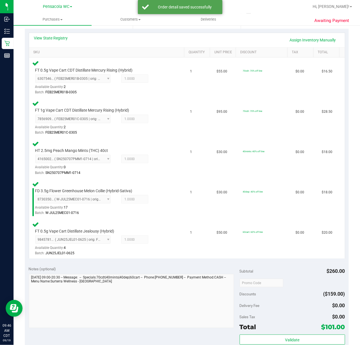
scroll to position [149, 0]
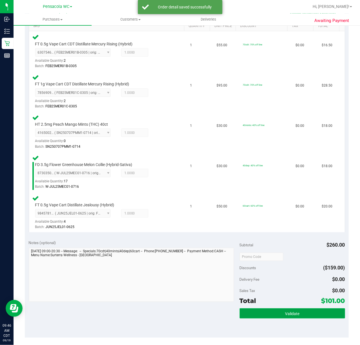
click at [288, 313] on span "Validate" at bounding box center [292, 313] width 14 height 5
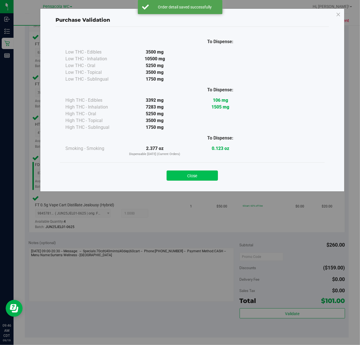
click at [208, 174] on button "Close" at bounding box center [192, 175] width 51 height 10
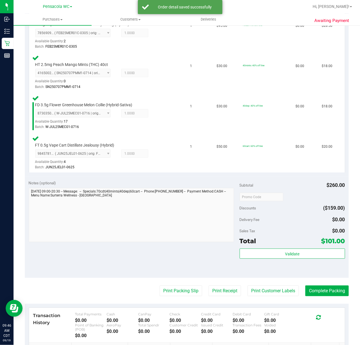
scroll to position [209, 0]
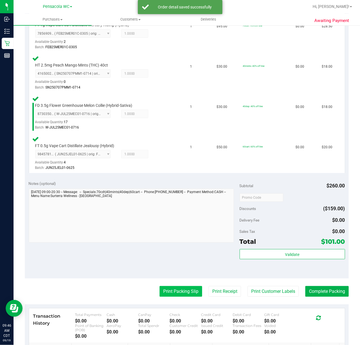
click at [174, 291] on button "Print Packing Slip" at bounding box center [180, 291] width 43 height 11
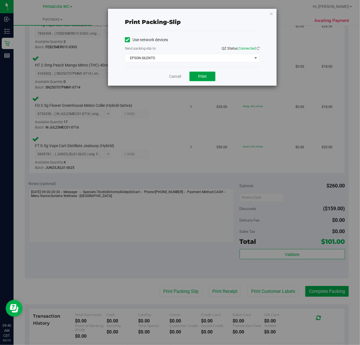
click at [205, 78] on span "Print" at bounding box center [202, 76] width 8 height 5
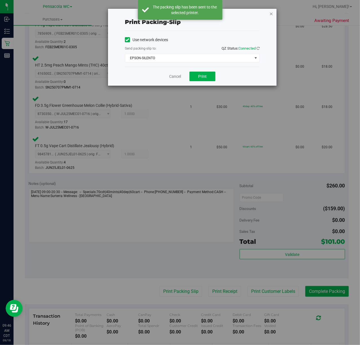
click at [271, 13] on icon "button" at bounding box center [271, 13] width 4 height 7
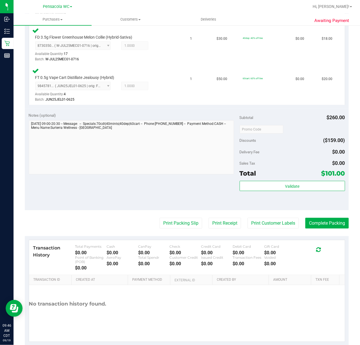
scroll to position [289, 0]
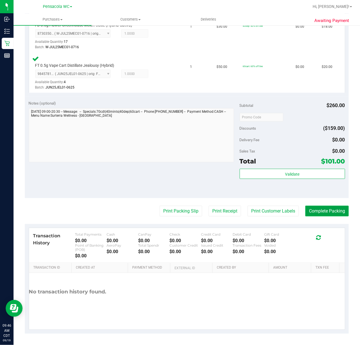
click at [323, 209] on button "Complete Packing" at bounding box center [326, 211] width 43 height 11
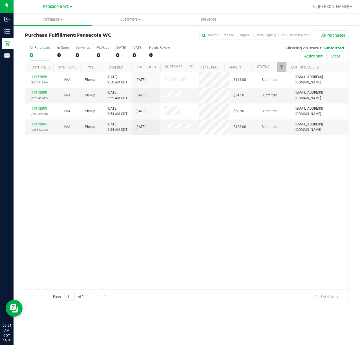
click at [240, 171] on div "11972855 (325641344) N/A Pickup 9/19/2025 9:50 AM CDT 9/19/2025 $114.00 Submitt…" at bounding box center [186, 180] width 323 height 217
click at [284, 62] on div "All Purchases 0 In Store 0 Deliveries 0 PickUps 0 Today 0 Tomorrow 0 Needs Revi…" at bounding box center [186, 52] width 323 height 19
click at [281, 67] on span "Filter" at bounding box center [281, 67] width 5 height 5
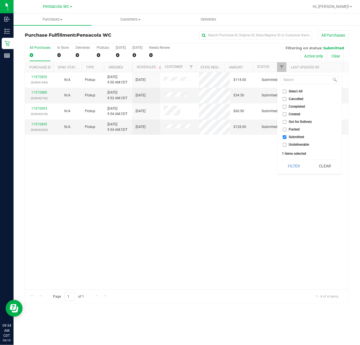
click at [298, 93] on span "Select All" at bounding box center [296, 91] width 14 height 3
click at [286, 93] on input "Select All" at bounding box center [285, 92] width 4 height 4
checkbox input "true"
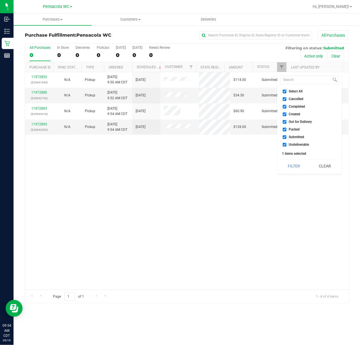
checkbox input "true"
click at [300, 92] on span "Select All" at bounding box center [296, 91] width 14 height 3
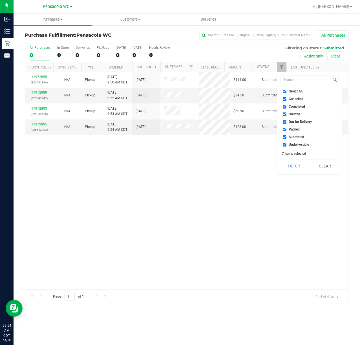
click at [286, 92] on input "Select All" at bounding box center [285, 92] width 4 height 4
checkbox input "false"
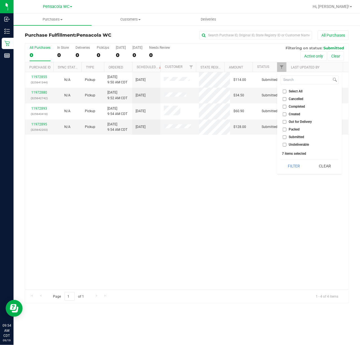
checkbox input "false"
click at [300, 138] on span "Submitted" at bounding box center [296, 136] width 15 height 3
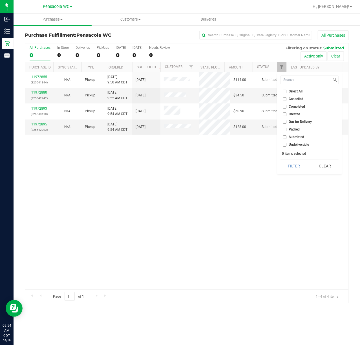
click at [286, 138] on input "Submitted" at bounding box center [285, 137] width 4 height 4
checkbox input "true"
click at [294, 171] on button "Filter" at bounding box center [293, 166] width 27 height 12
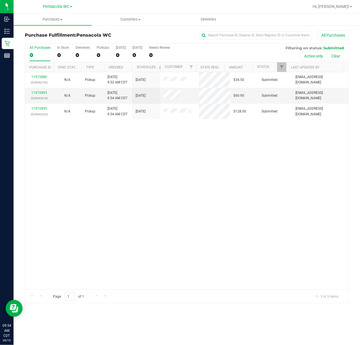
click at [91, 204] on div "11972880 (325642742) N/A Pickup 9/19/2025 9:52 AM CDT 9/19/2025 $34.50 Submitte…" at bounding box center [186, 180] width 323 height 217
click at [38, 77] on link "11972880" at bounding box center [39, 77] width 16 height 4
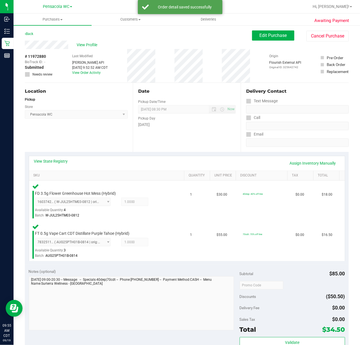
scroll to position [28, 0]
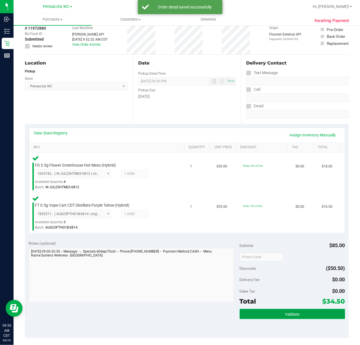
click at [289, 314] on span "Validate" at bounding box center [292, 314] width 14 height 5
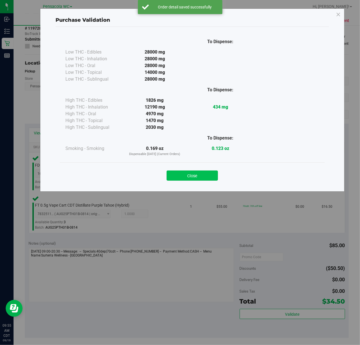
click at [200, 178] on button "Close" at bounding box center [192, 175] width 51 height 10
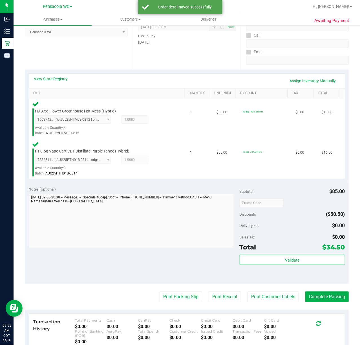
scroll to position [92, 0]
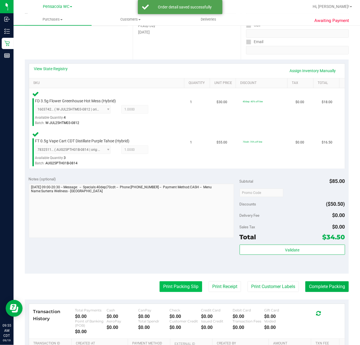
click at [168, 288] on button "Print Packing Slip" at bounding box center [180, 286] width 43 height 11
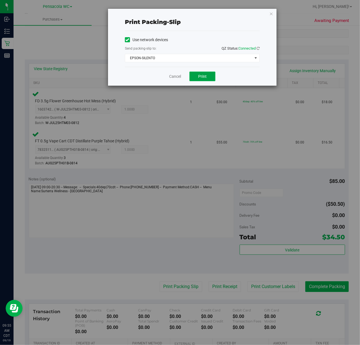
click at [202, 78] on span "Print" at bounding box center [202, 76] width 8 height 5
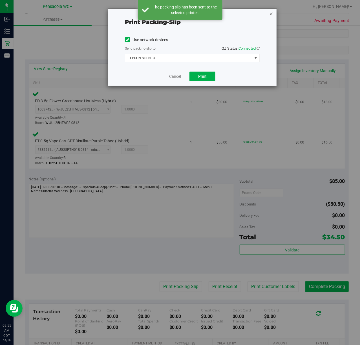
click at [270, 16] on icon "button" at bounding box center [271, 13] width 4 height 7
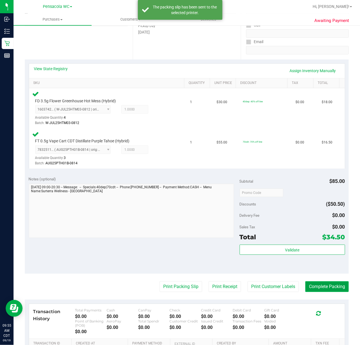
click at [327, 290] on button "Complete Packing" at bounding box center [326, 286] width 43 height 11
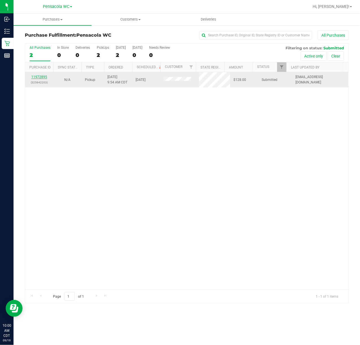
click at [41, 78] on link "11972895" at bounding box center [39, 77] width 16 height 4
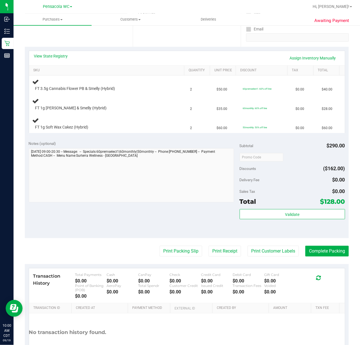
scroll to position [106, 0]
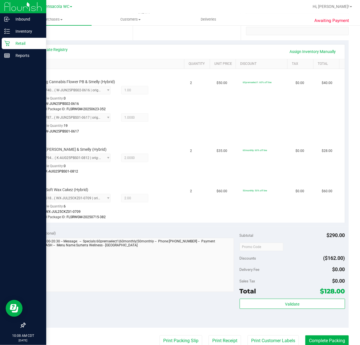
scroll to position [126, 0]
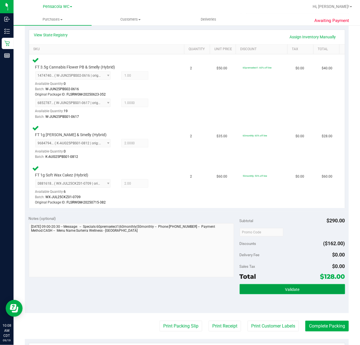
click at [309, 288] on button "Validate" at bounding box center [292, 289] width 105 height 10
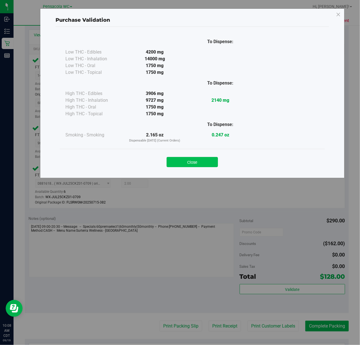
click at [192, 163] on button "Close" at bounding box center [192, 162] width 51 height 10
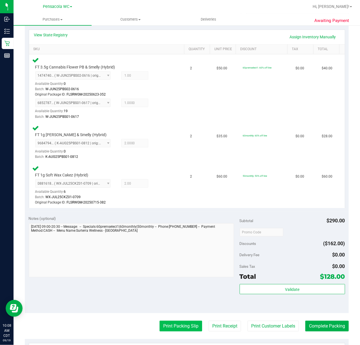
click at [172, 326] on button "Print Packing Slip" at bounding box center [180, 326] width 43 height 11
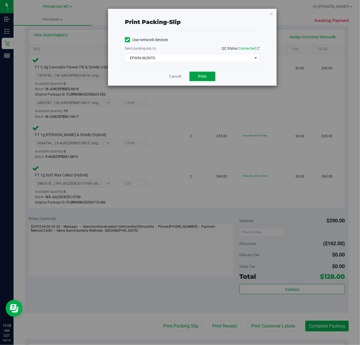
click at [206, 78] on span "Print" at bounding box center [202, 76] width 8 height 5
click at [269, 15] on icon "button" at bounding box center [271, 13] width 4 height 7
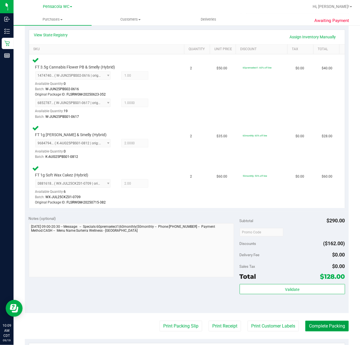
click at [318, 328] on button "Complete Packing" at bounding box center [326, 326] width 43 height 11
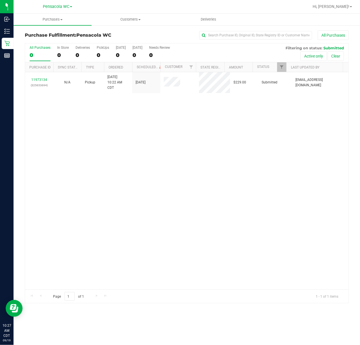
click at [58, 130] on div "11973134 (325653694) N/A Pickup [DATE] 10:22 AM CDT 9/19/2025 $229.00 Submitted…" at bounding box center [186, 180] width 323 height 217
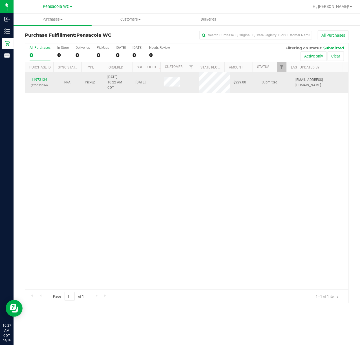
click at [38, 82] on div "11973134 (325653694)" at bounding box center [38, 82] width 21 height 11
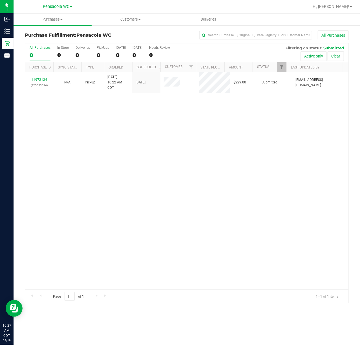
click at [240, 179] on div "11973134 (325653694) N/A Pickup [DATE] 10:22 AM CDT 9/19/2025 $229.00 Submitted…" at bounding box center [186, 180] width 323 height 217
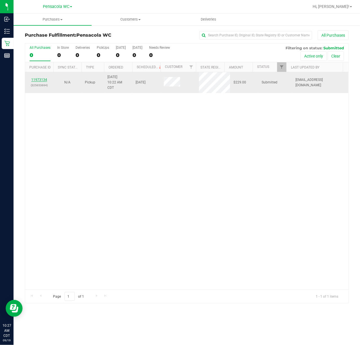
click at [43, 79] on link "11973134" at bounding box center [39, 80] width 16 height 4
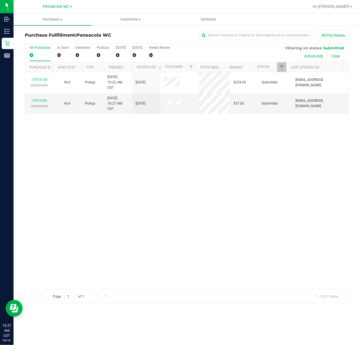
click at [237, 214] on div "11973134 (325653694) N/A Pickup [DATE] 10:22 AM CDT 9/19/2025 $229.00 Submitted…" at bounding box center [186, 180] width 323 height 217
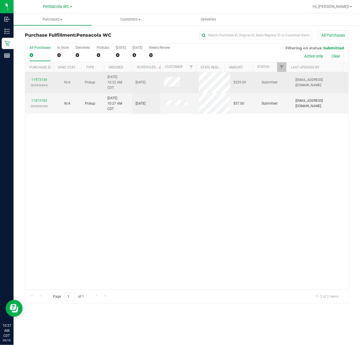
click at [40, 77] on div "11973134 (325653694)" at bounding box center [38, 82] width 21 height 11
click at [41, 83] on p "(325653694)" at bounding box center [38, 85] width 21 height 5
click at [44, 78] on link "11973134" at bounding box center [39, 80] width 16 height 4
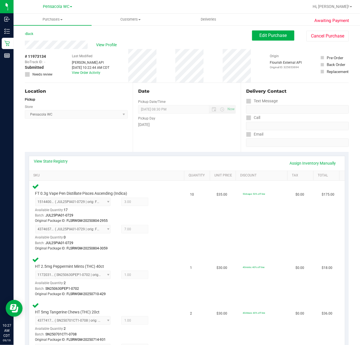
click at [31, 31] on div "Back" at bounding box center [29, 33] width 8 height 7
click at [31, 32] on link "Back" at bounding box center [29, 34] width 8 height 4
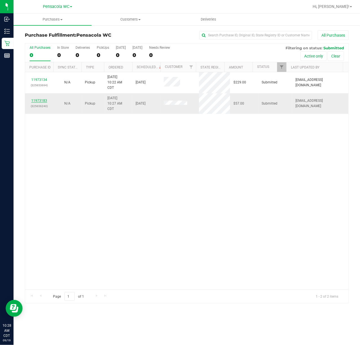
click at [43, 102] on link "11973183" at bounding box center [39, 101] width 16 height 4
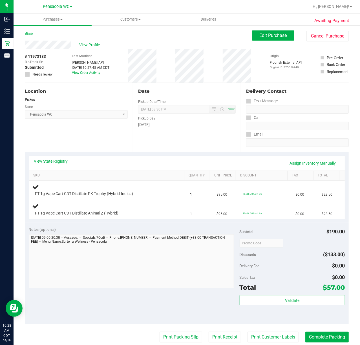
click at [112, 149] on div "Location Pickup Store Pensacola WC Select Store [PERSON_NAME][GEOGRAPHIC_DATA] …" at bounding box center [79, 117] width 108 height 69
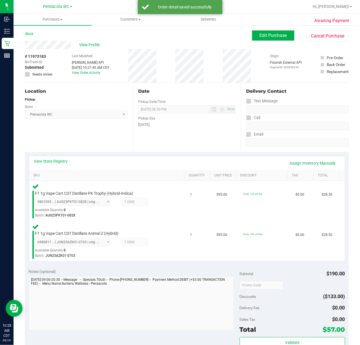
scroll to position [23, 0]
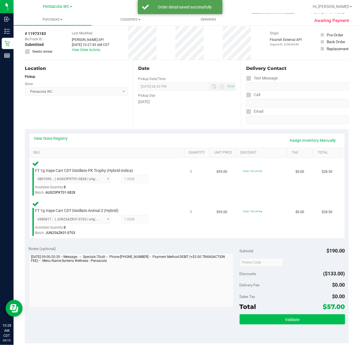
click at [308, 322] on button "Validate" at bounding box center [292, 319] width 105 height 10
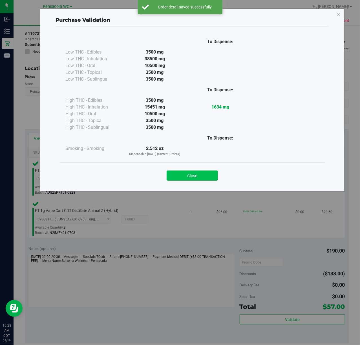
click at [198, 172] on button "Close" at bounding box center [192, 175] width 51 height 10
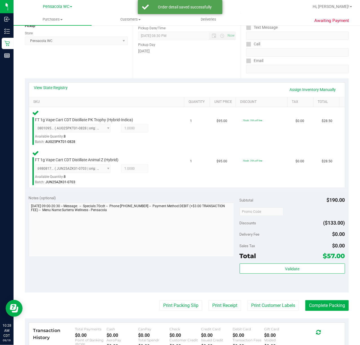
scroll to position [74, 0]
click at [169, 306] on button "Print Packing Slip" at bounding box center [180, 305] width 43 height 11
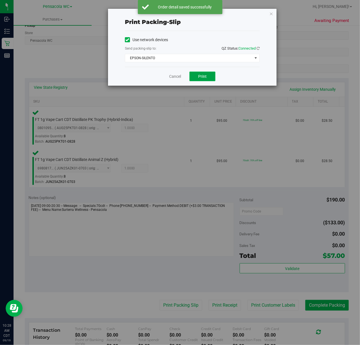
click at [205, 77] on span "Print" at bounding box center [202, 76] width 8 height 5
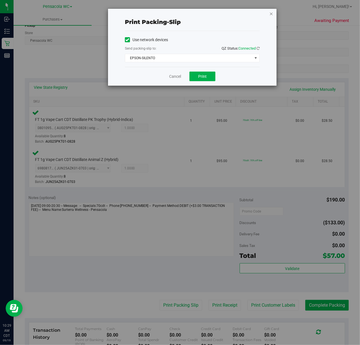
click at [273, 12] on icon "button" at bounding box center [271, 13] width 4 height 7
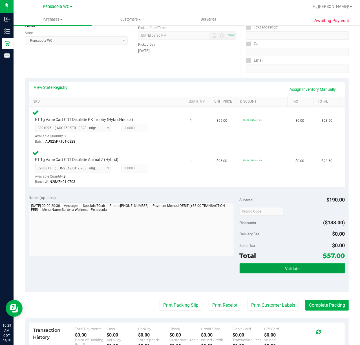
click at [307, 266] on button "Validate" at bounding box center [292, 268] width 105 height 10
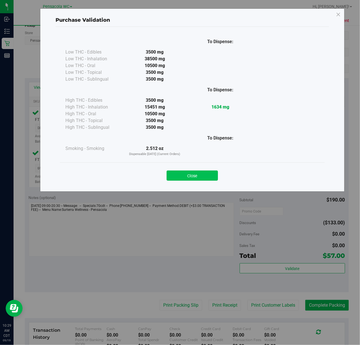
click at [192, 176] on button "Close" at bounding box center [192, 175] width 51 height 10
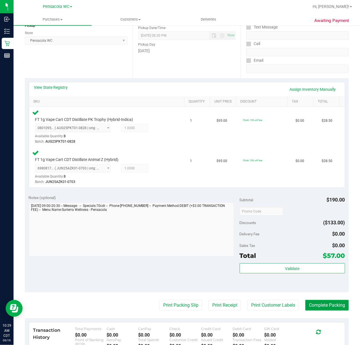
click at [320, 302] on button "Complete Packing" at bounding box center [326, 305] width 43 height 11
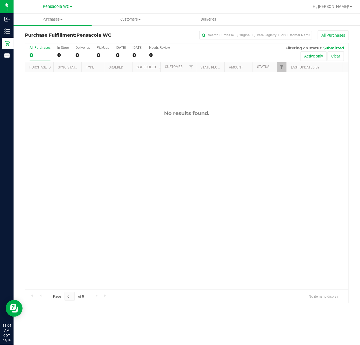
click at [285, 70] on div at bounding box center [286, 67] width 3 height 10
click at [282, 70] on link "Filter" at bounding box center [281, 67] width 9 height 10
click at [281, 70] on link "Filter" at bounding box center [281, 67] width 9 height 10
click at [291, 92] on span "Select All" at bounding box center [296, 91] width 14 height 3
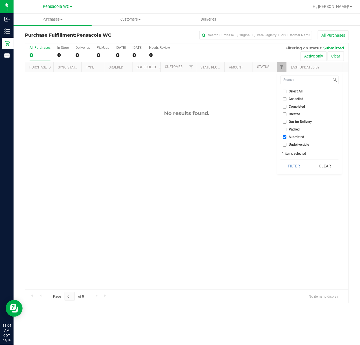
click at [286, 92] on input "Select All" at bounding box center [285, 92] width 4 height 4
checkbox input "true"
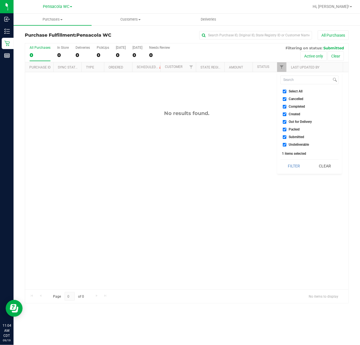
checkbox input "true"
click at [291, 92] on span "Select All" at bounding box center [296, 91] width 14 height 3
click at [286, 92] on input "Select All" at bounding box center [285, 92] width 4 height 4
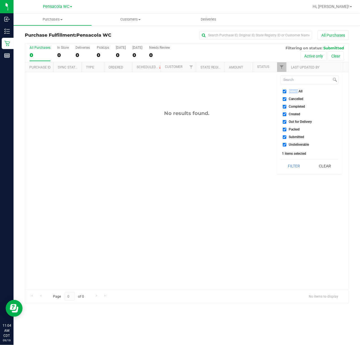
checkbox input "false"
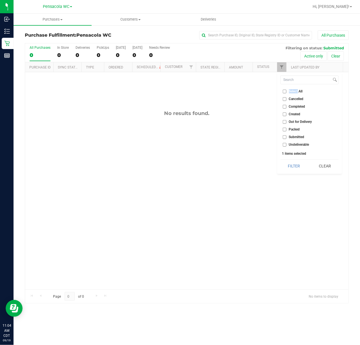
checkbox input "false"
click at [292, 137] on span "Submitted" at bounding box center [296, 136] width 15 height 3
click at [286, 137] on input "Submitted" at bounding box center [285, 137] width 4 height 4
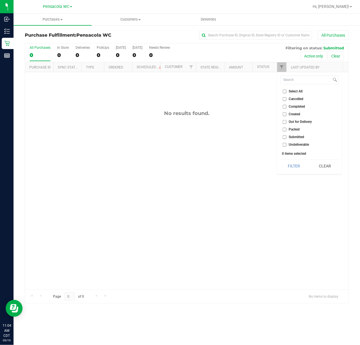
checkbox input "true"
click at [291, 166] on button "Filter" at bounding box center [293, 166] width 27 height 12
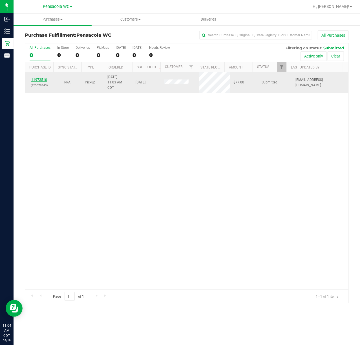
click at [41, 81] on link "11973510" at bounding box center [39, 80] width 16 height 4
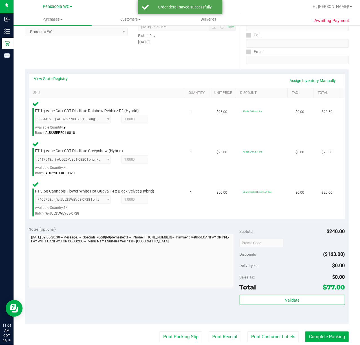
scroll to position [82, 0]
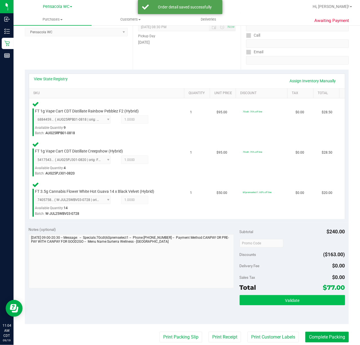
click at [285, 301] on span "Validate" at bounding box center [292, 300] width 14 height 5
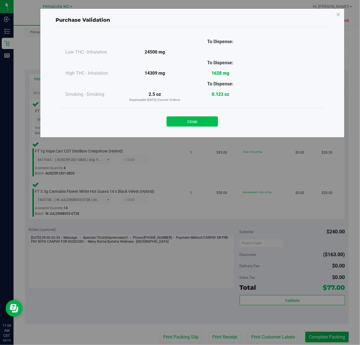
click at [190, 121] on button "Close" at bounding box center [192, 121] width 51 height 10
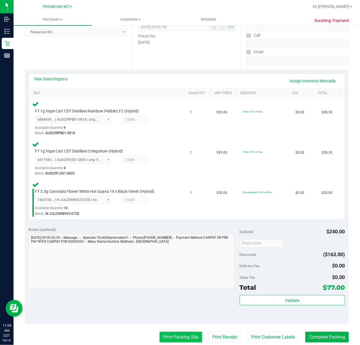
click at [179, 335] on button "Print Packing Slip" at bounding box center [180, 337] width 43 height 11
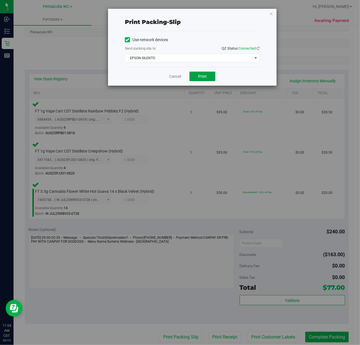
click at [205, 79] on button "Print" at bounding box center [202, 77] width 26 height 10
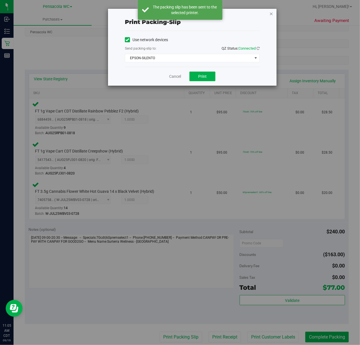
click at [271, 14] on icon "button" at bounding box center [271, 13] width 4 height 7
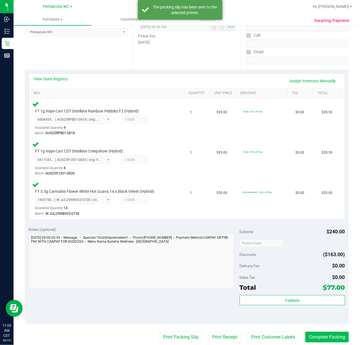
click at [338, 335] on button "Complete Packing" at bounding box center [326, 337] width 43 height 11
